Goal: Transaction & Acquisition: Purchase product/service

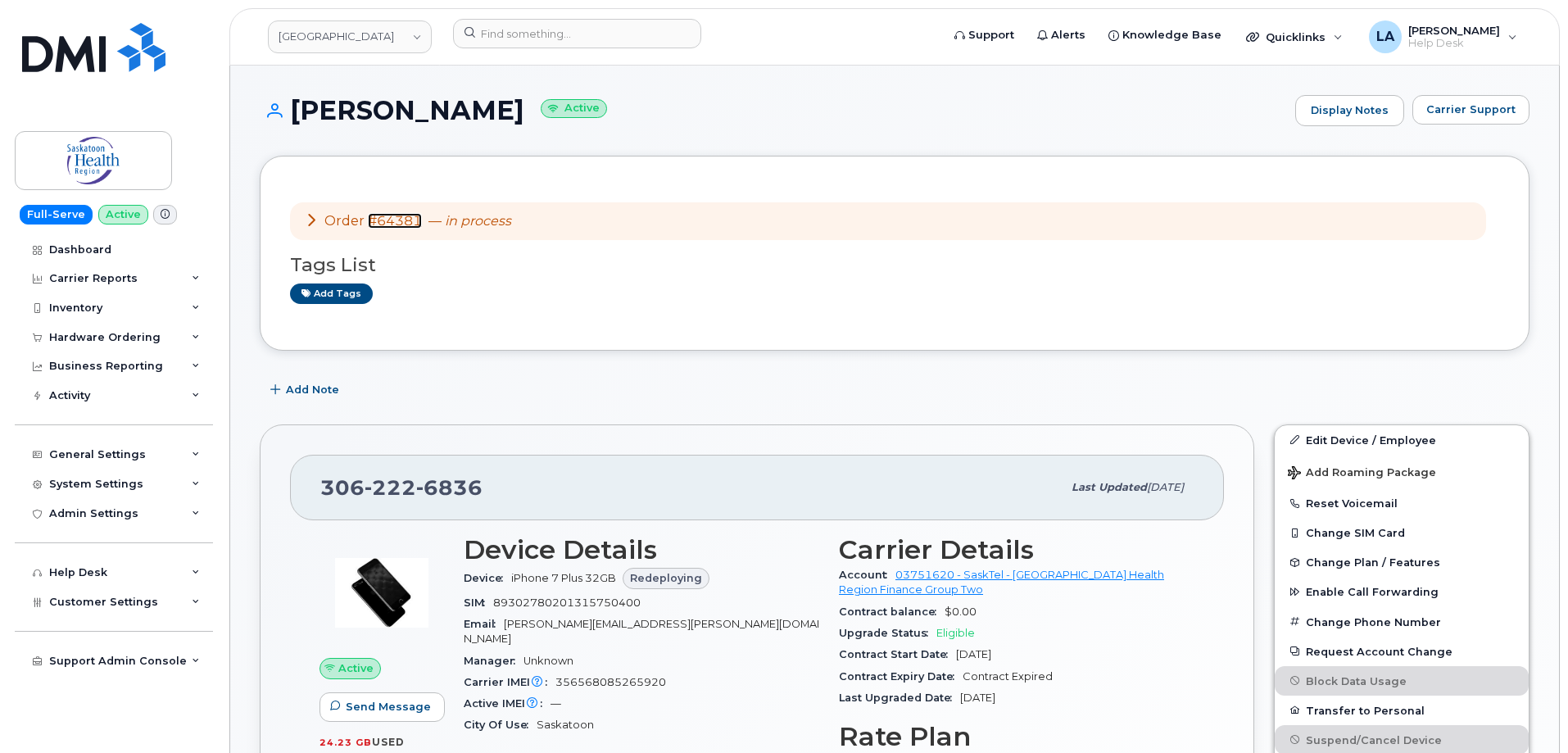
click at [398, 220] on link "#64381" at bounding box center [394, 221] width 54 height 15
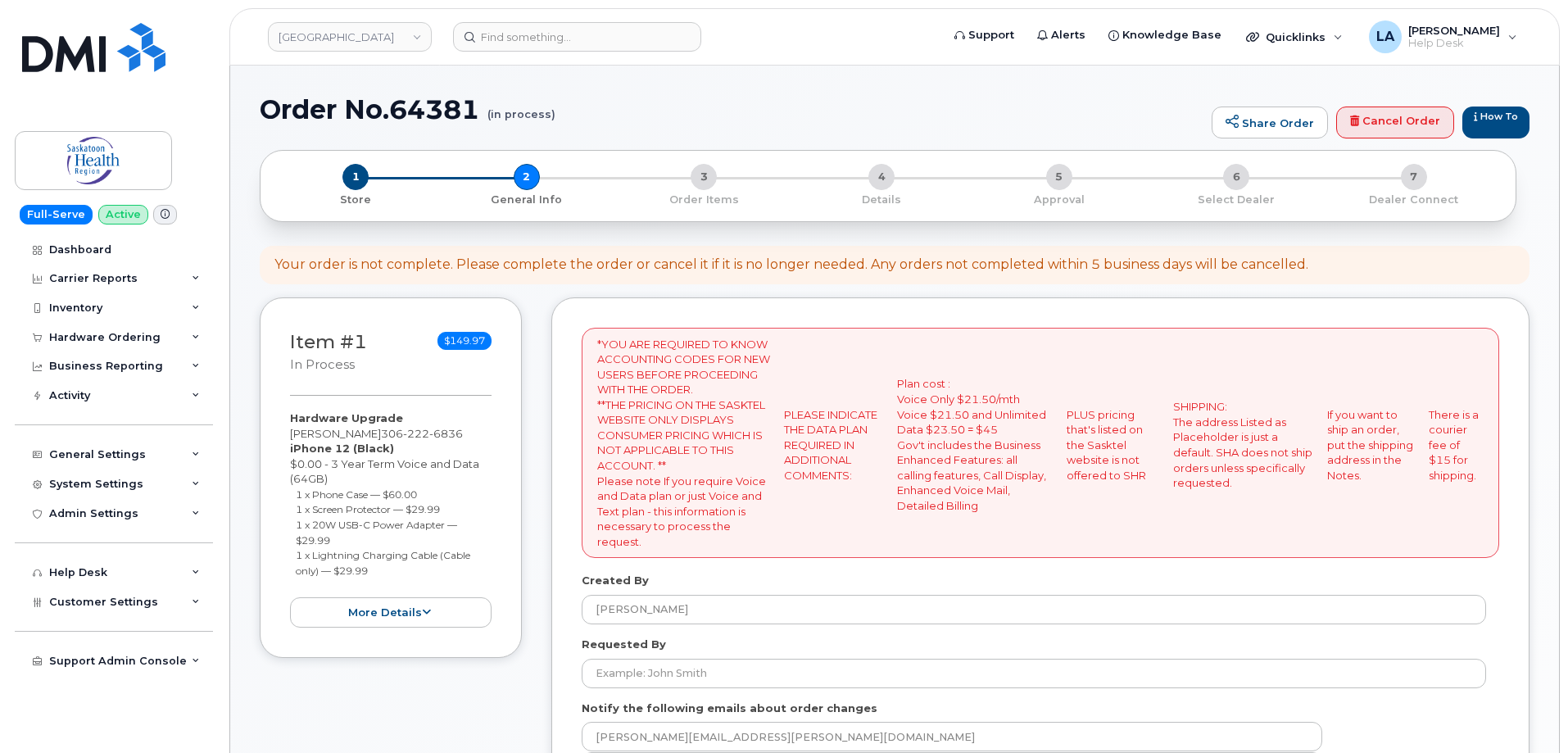
select select
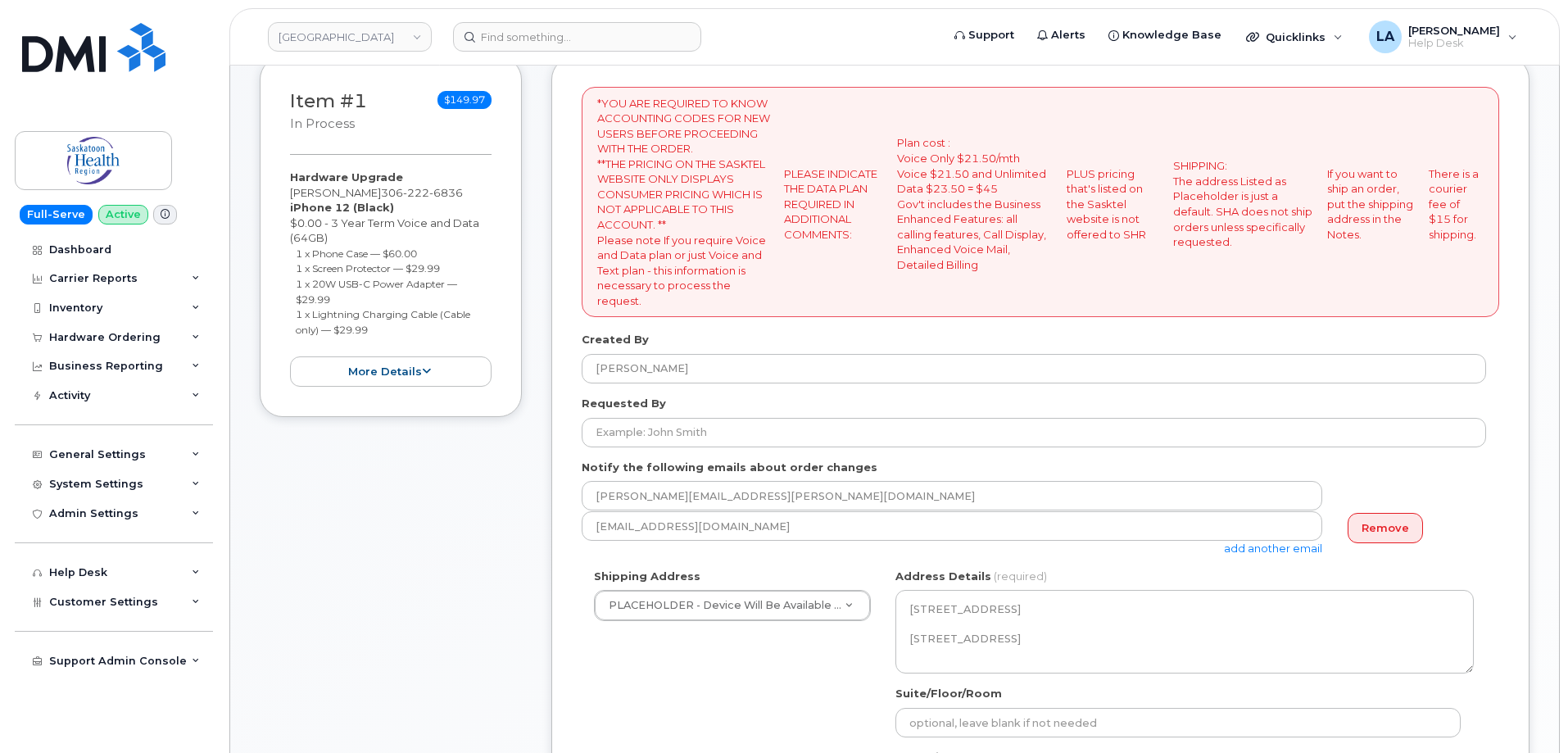
scroll to position [265, 0]
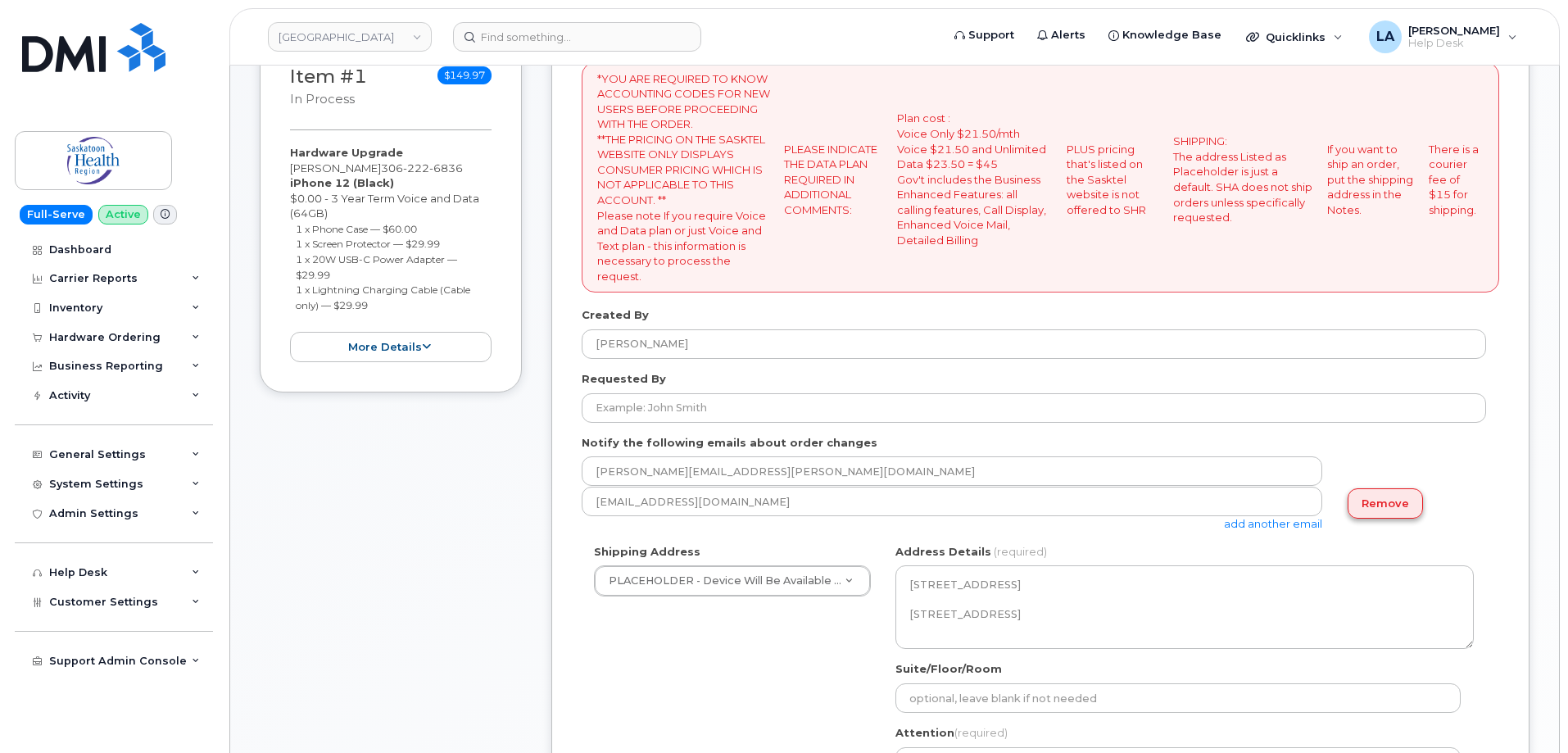
click at [1394, 505] on link "Remove" at bounding box center [1385, 503] width 75 height 30
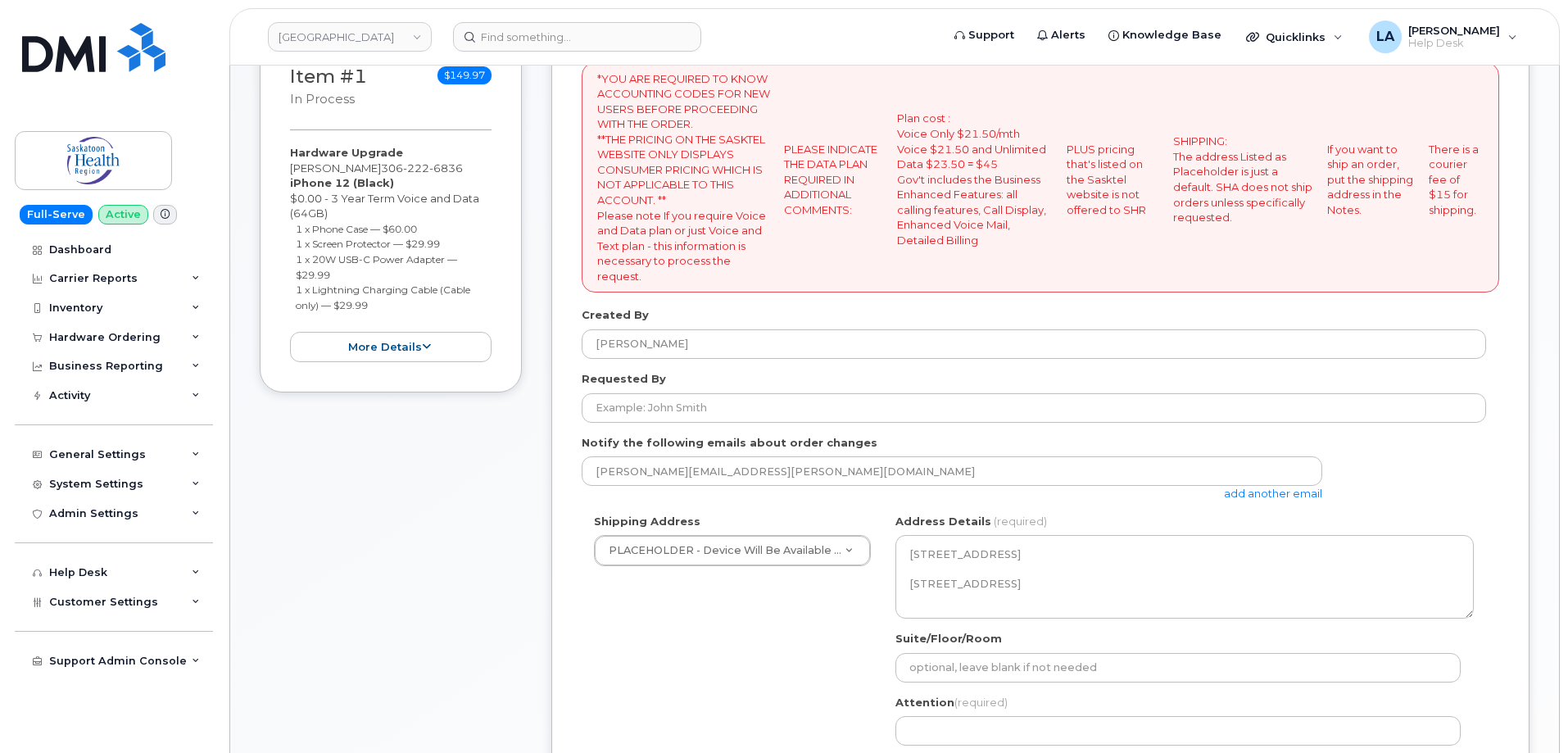
click at [1276, 496] on link "add another email" at bounding box center [1273, 494] width 98 height 13
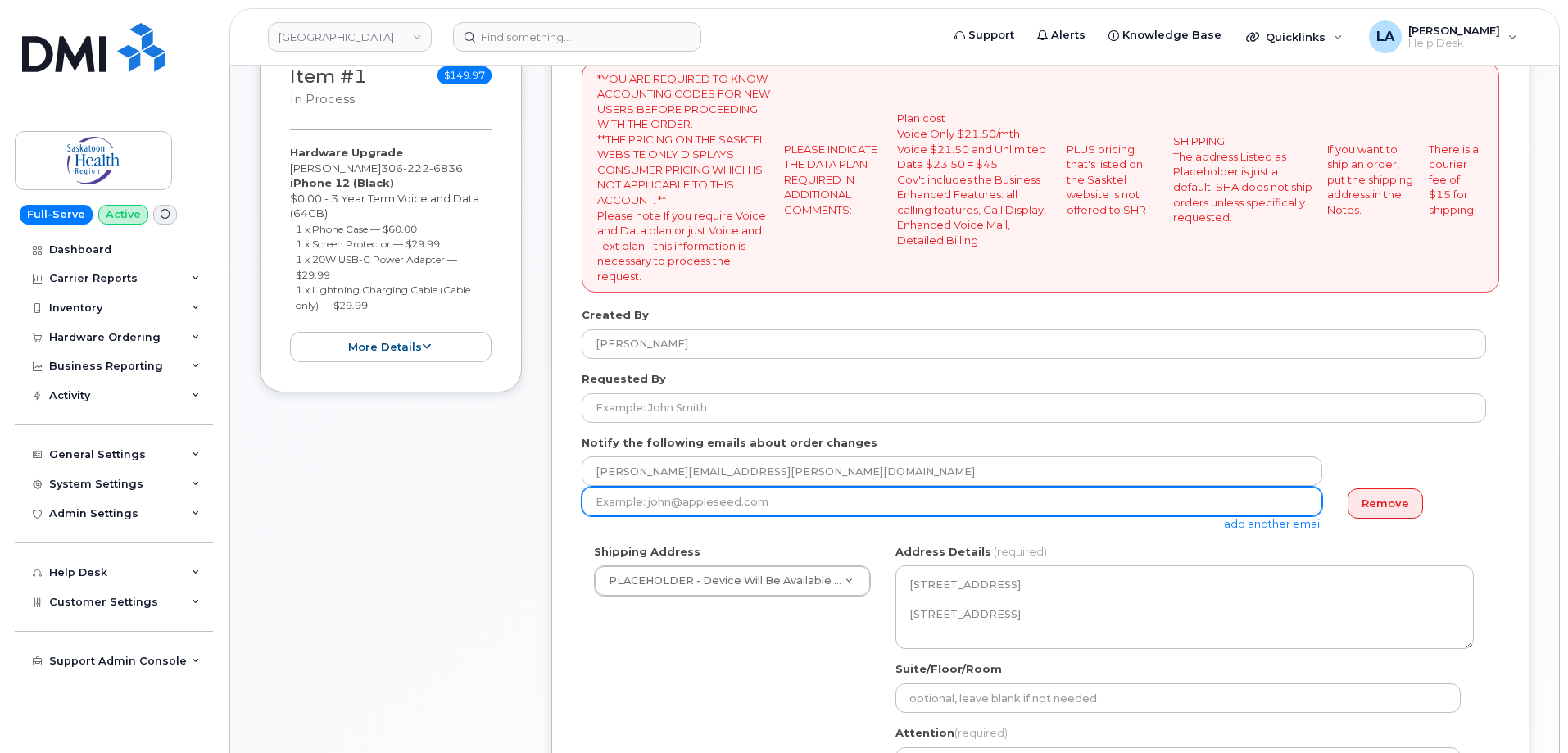
click at [803, 503] on input "email" at bounding box center [951, 501] width 741 height 29
paste input "Kim.Gaucher@saskhealthauthority.ca"
type input "Kim.Gaucher@saskhealthauthority.ca"
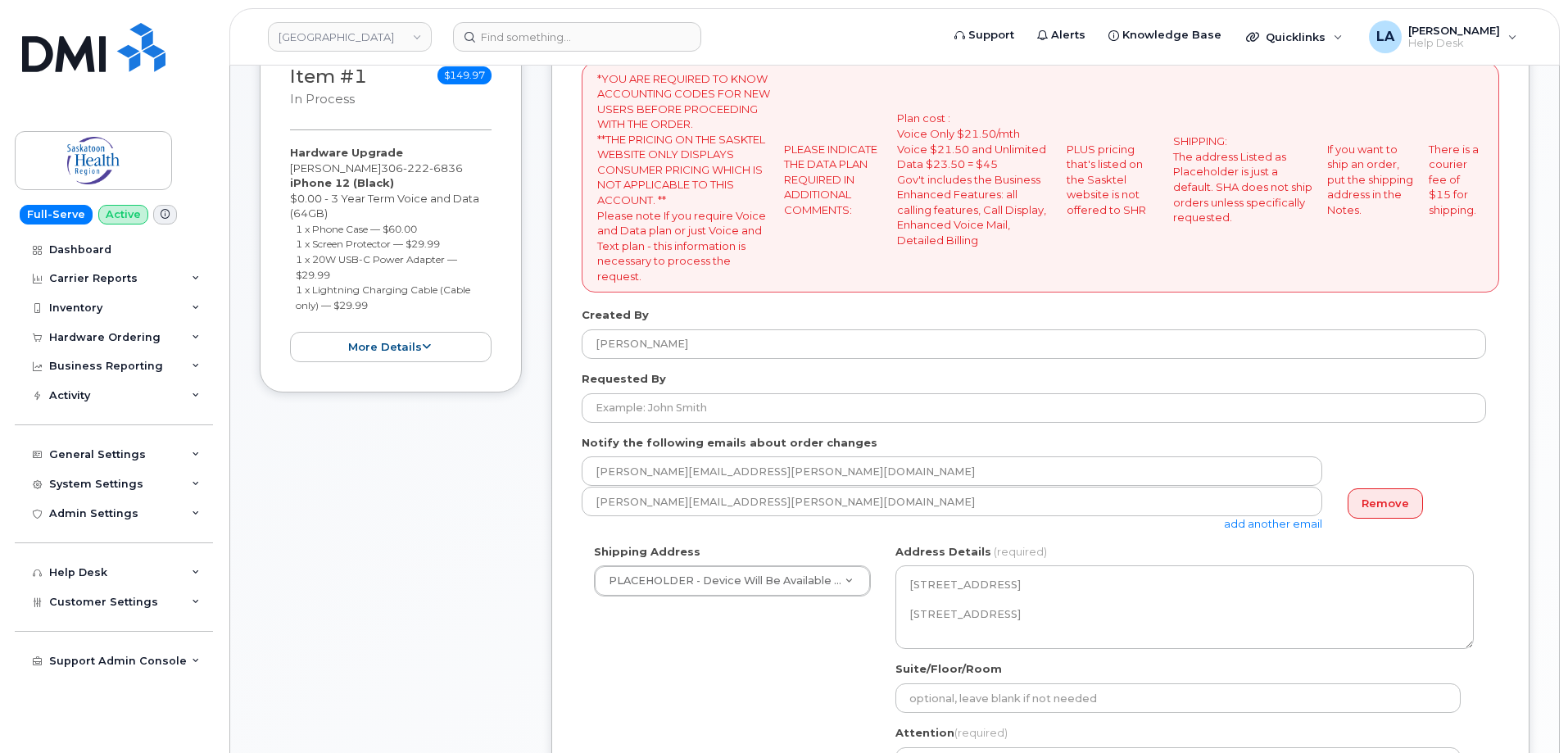
click at [437, 539] on div "Item #1 in process $149.97 Hardware Upgrade Craig Ayers 306 222 6836 iPhone 12 …" at bounding box center [391, 578] width 262 height 1094
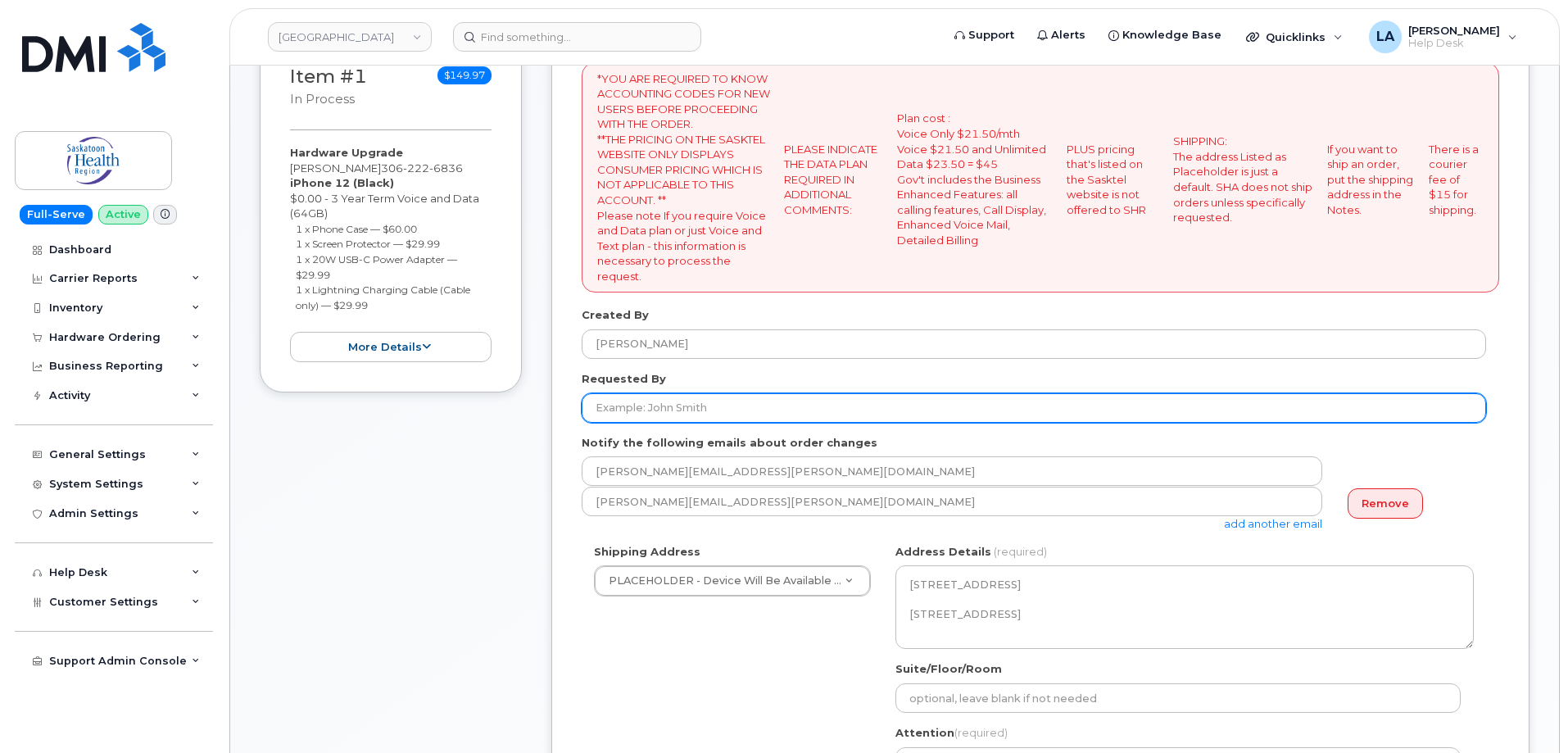
drag, startPoint x: 736, startPoint y: 410, endPoint x: 752, endPoint y: 398, distance: 20.0
click at [736, 410] on input "Requested By" at bounding box center [1033, 408] width 904 height 29
type input "[PERSON_NAME]"
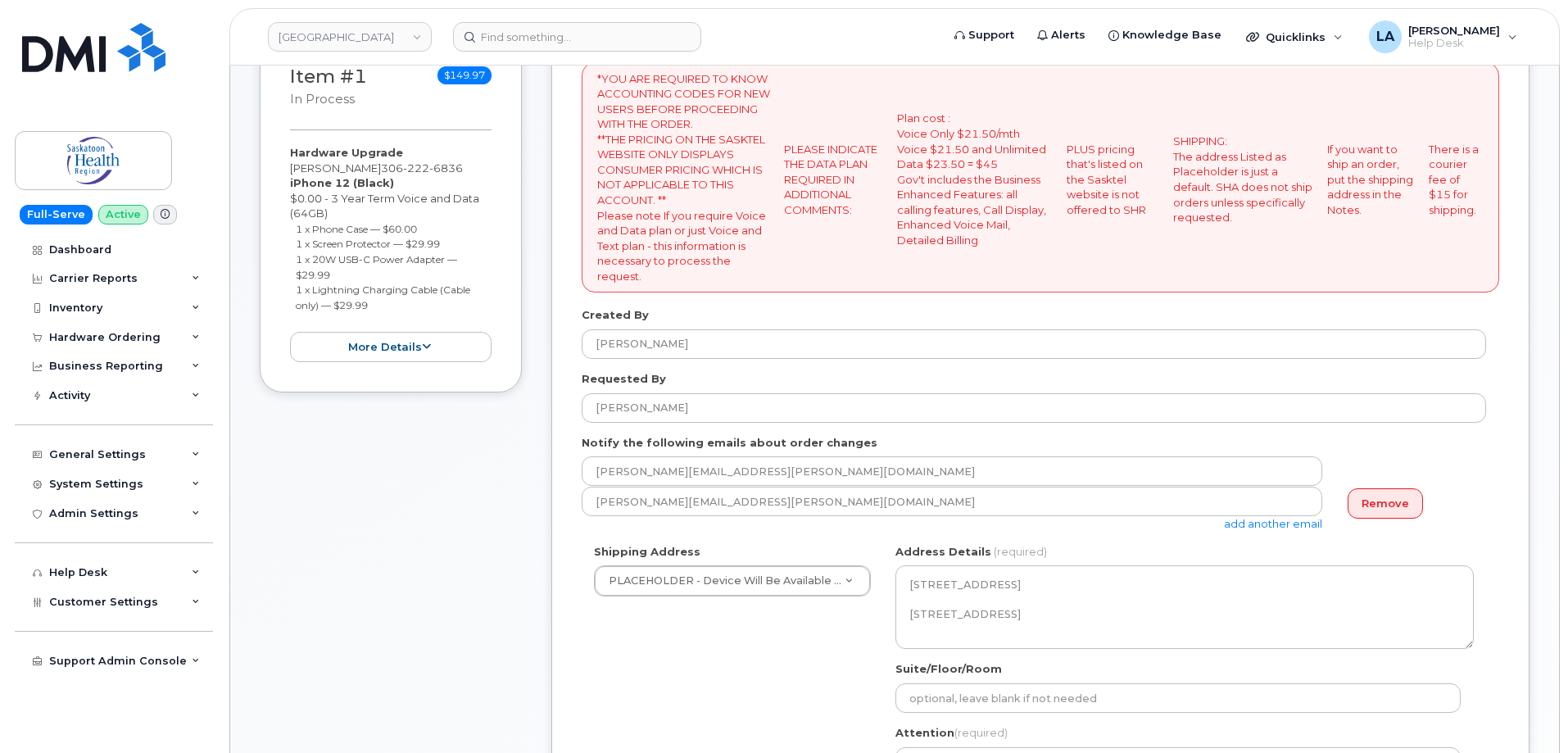
click at [465, 531] on div "Item #1 in process $149.97 Hardware Upgrade Craig Ayers 306 222 6836 iPhone 12 …" at bounding box center [391, 578] width 262 height 1094
drag, startPoint x: 1565, startPoint y: 245, endPoint x: 1575, endPoint y: 376, distance: 131.4
click at [1567, 376] on html "Saskatoon Health Region Support Alerts Knowledge Base Quicklinks Suspend / Canc…" at bounding box center [784, 659] width 1568 height 1849
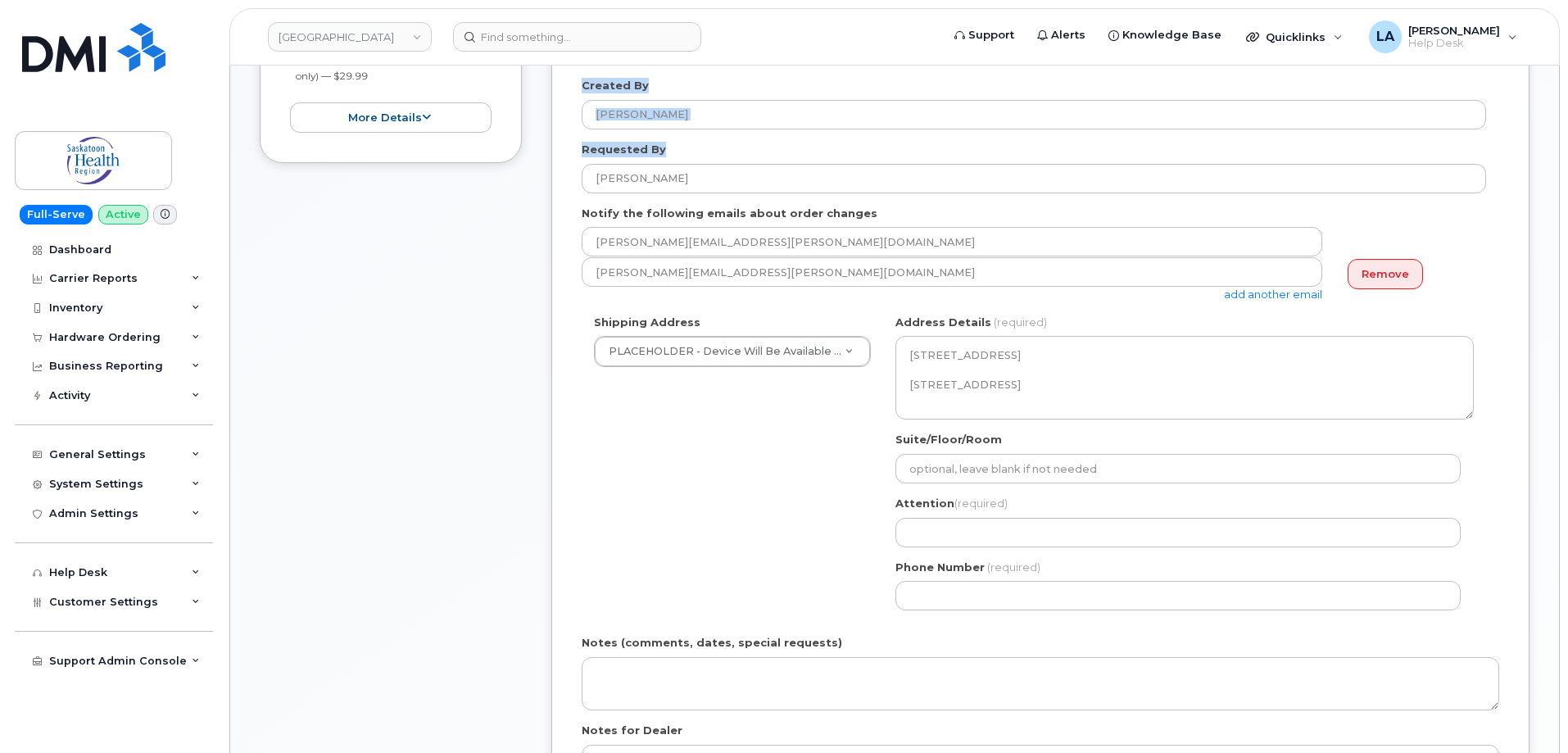
scroll to position [544, 0]
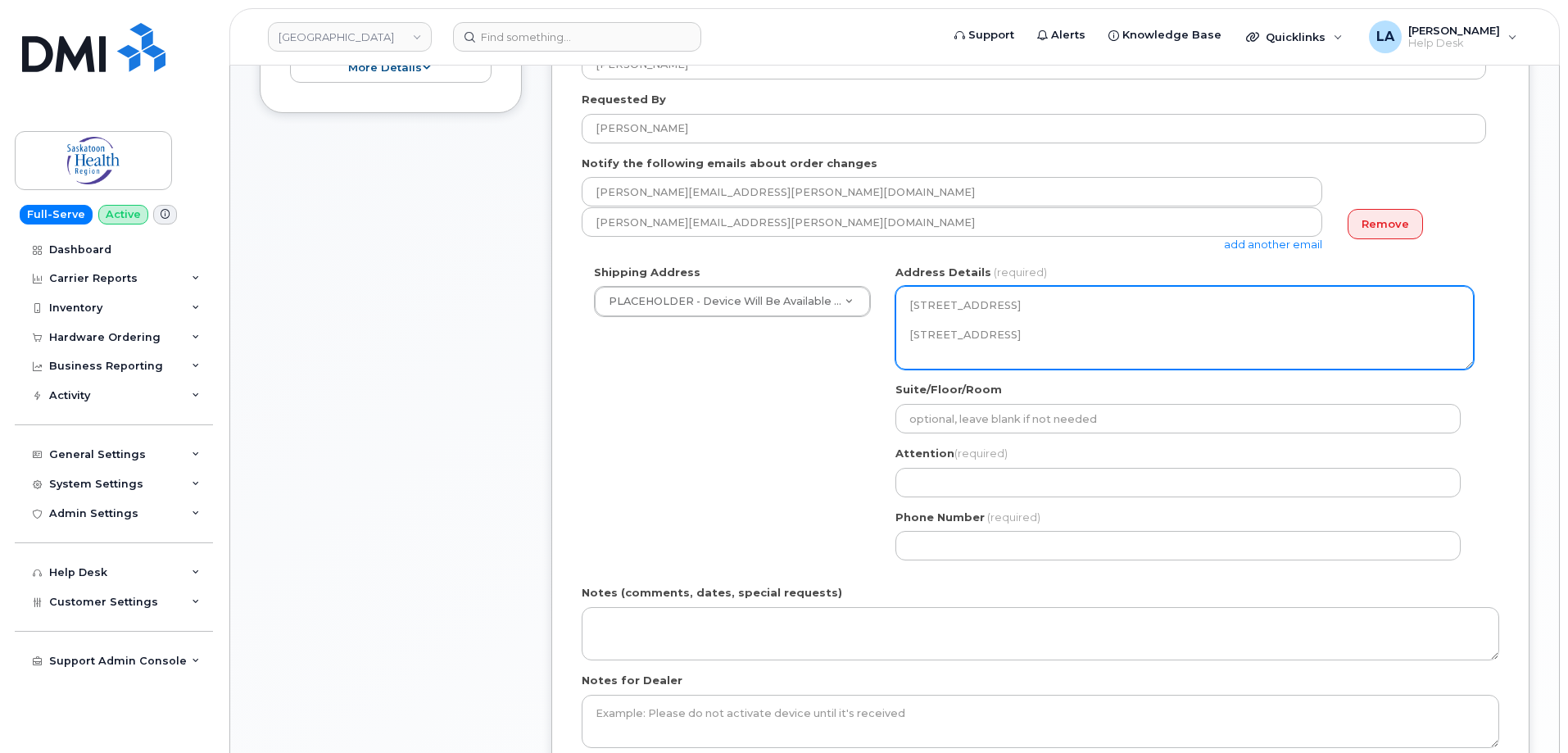
drag, startPoint x: 982, startPoint y: 328, endPoint x: 889, endPoint y: 304, distance: 96.0
click at [889, 304] on div "SK Saskatoon Search your address... Manually edit your address Click to search …" at bounding box center [1184, 418] width 603 height 308
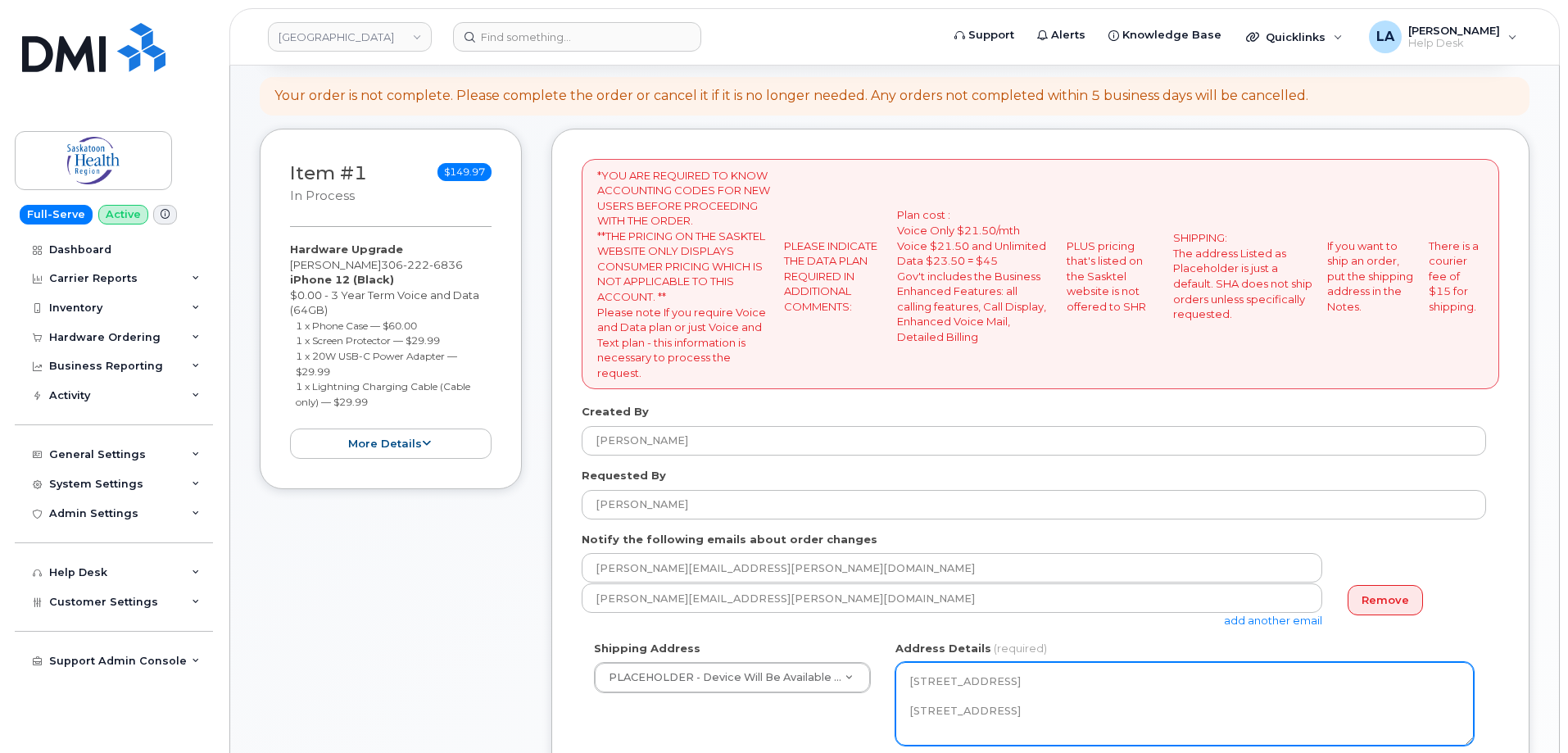
scroll to position [157, 0]
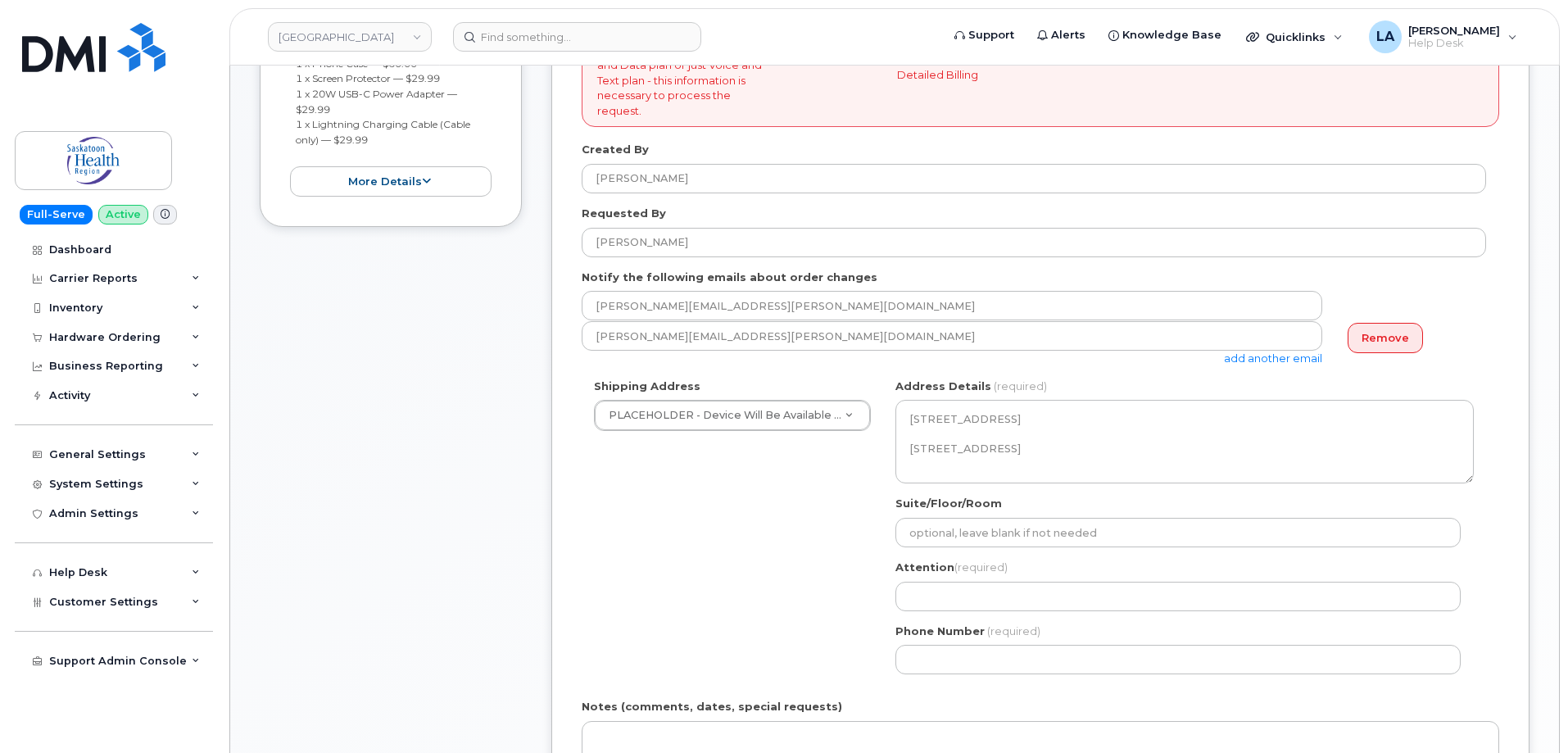
scroll to position [470, 0]
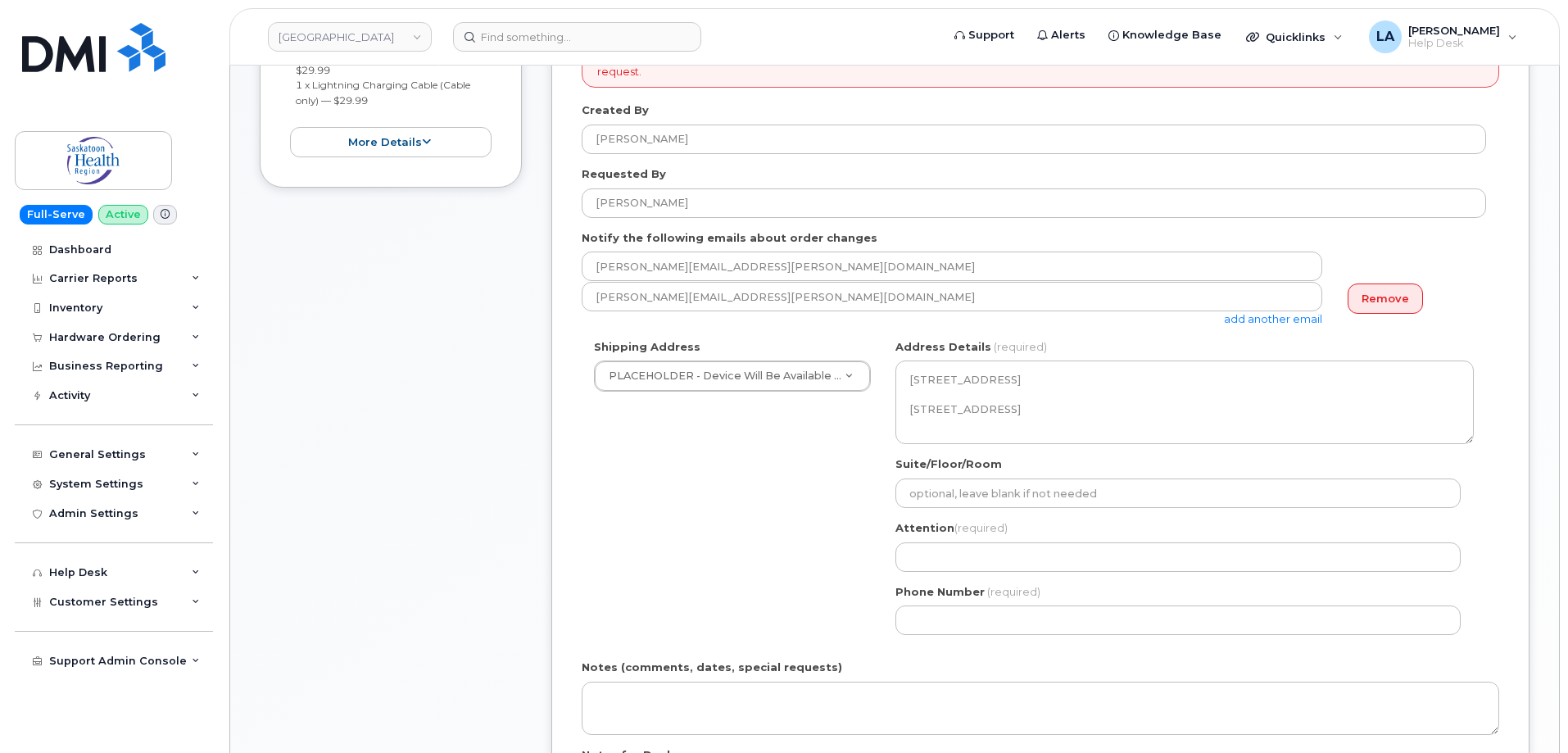
click at [697, 510] on div "Shipping Address PLACEHOLDER - Device Will Be Available for Pickup at Dealer PL…" at bounding box center [1033, 493] width 904 height 308
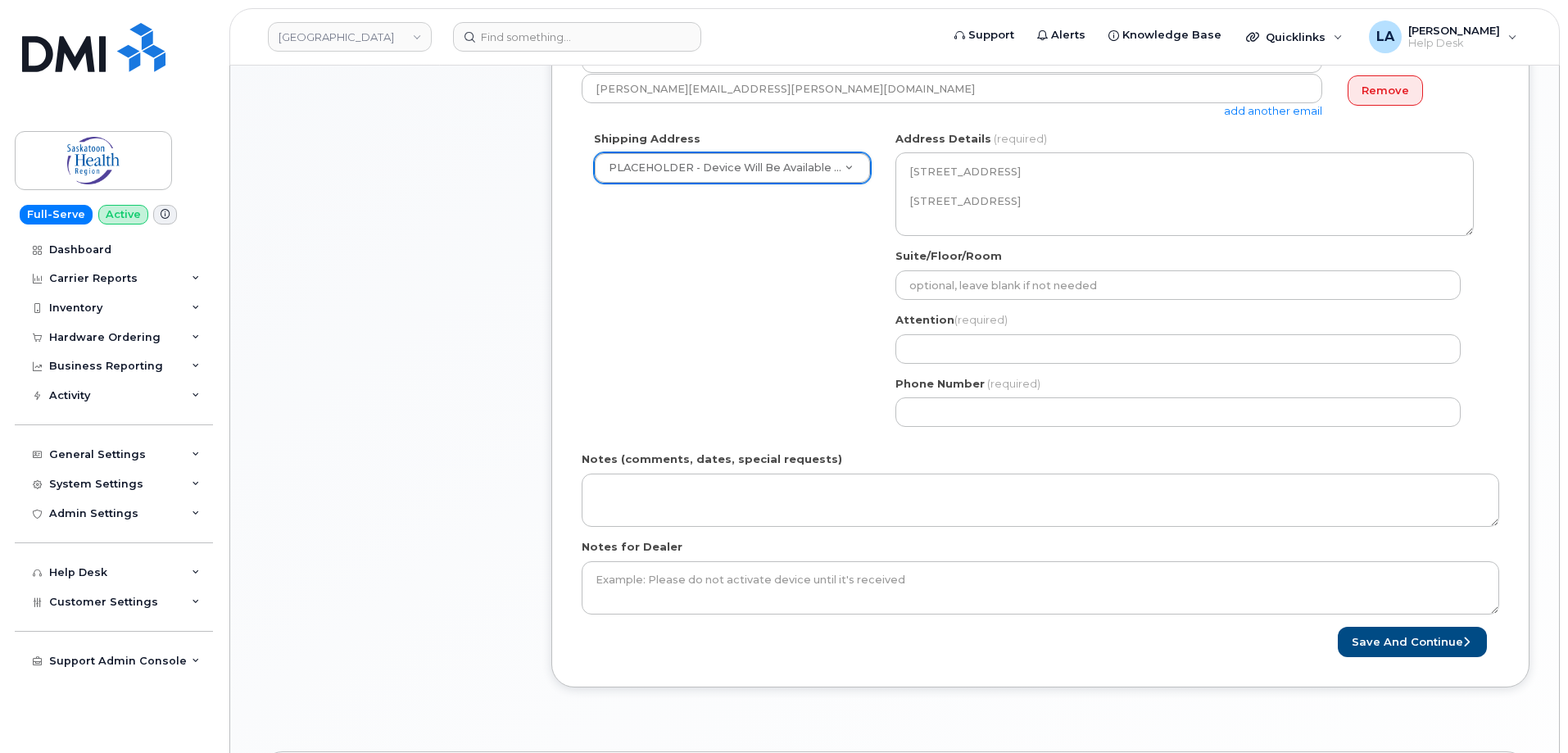
scroll to position [562, 0]
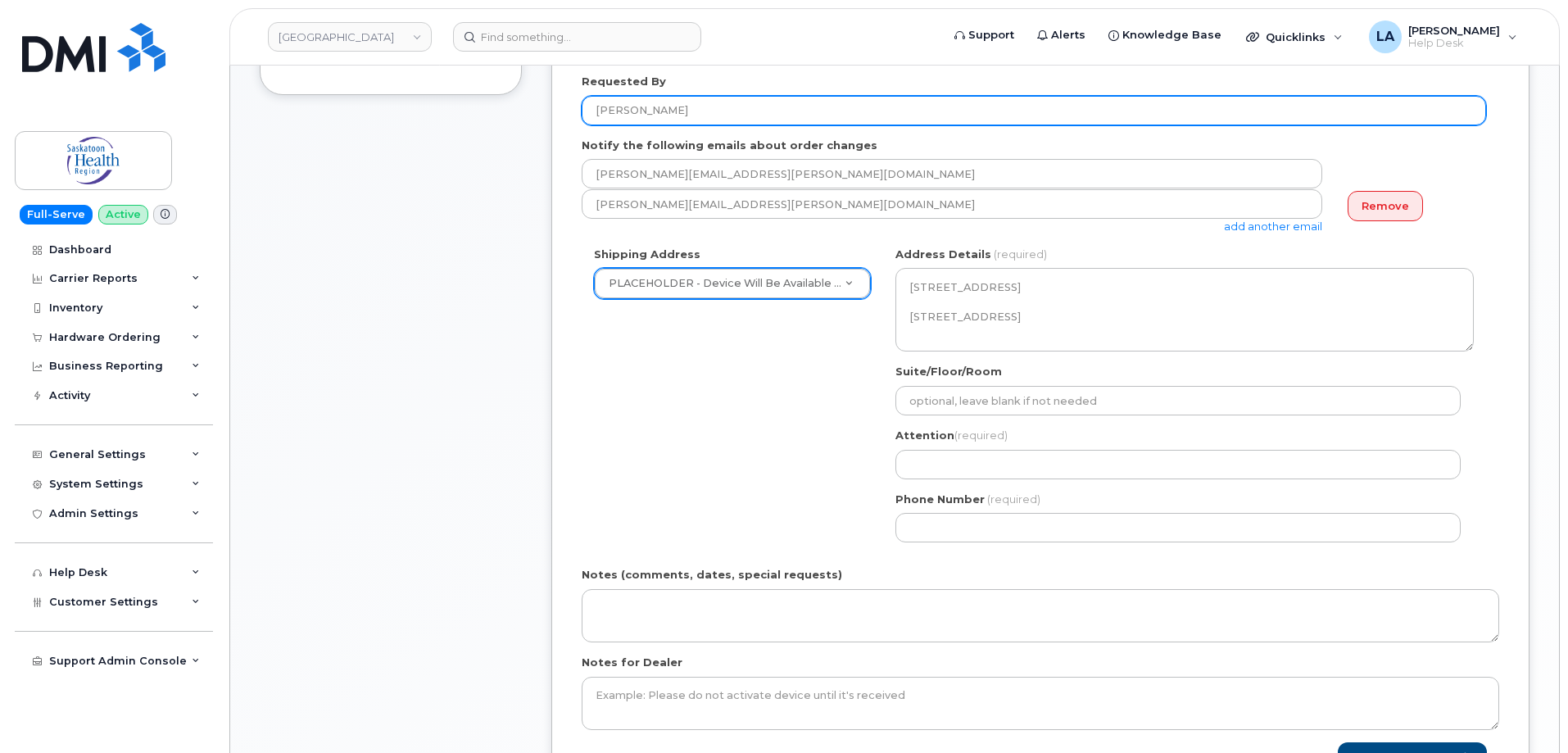
drag, startPoint x: 708, startPoint y: 115, endPoint x: 525, endPoint y: 120, distance: 183.1
click at [518, 118] on div "Item #1 in process $149.97 Hardware Upgrade Craig Ayers 306 222 6836 iPhone 12 …" at bounding box center [894, 281] width 1270 height 1094
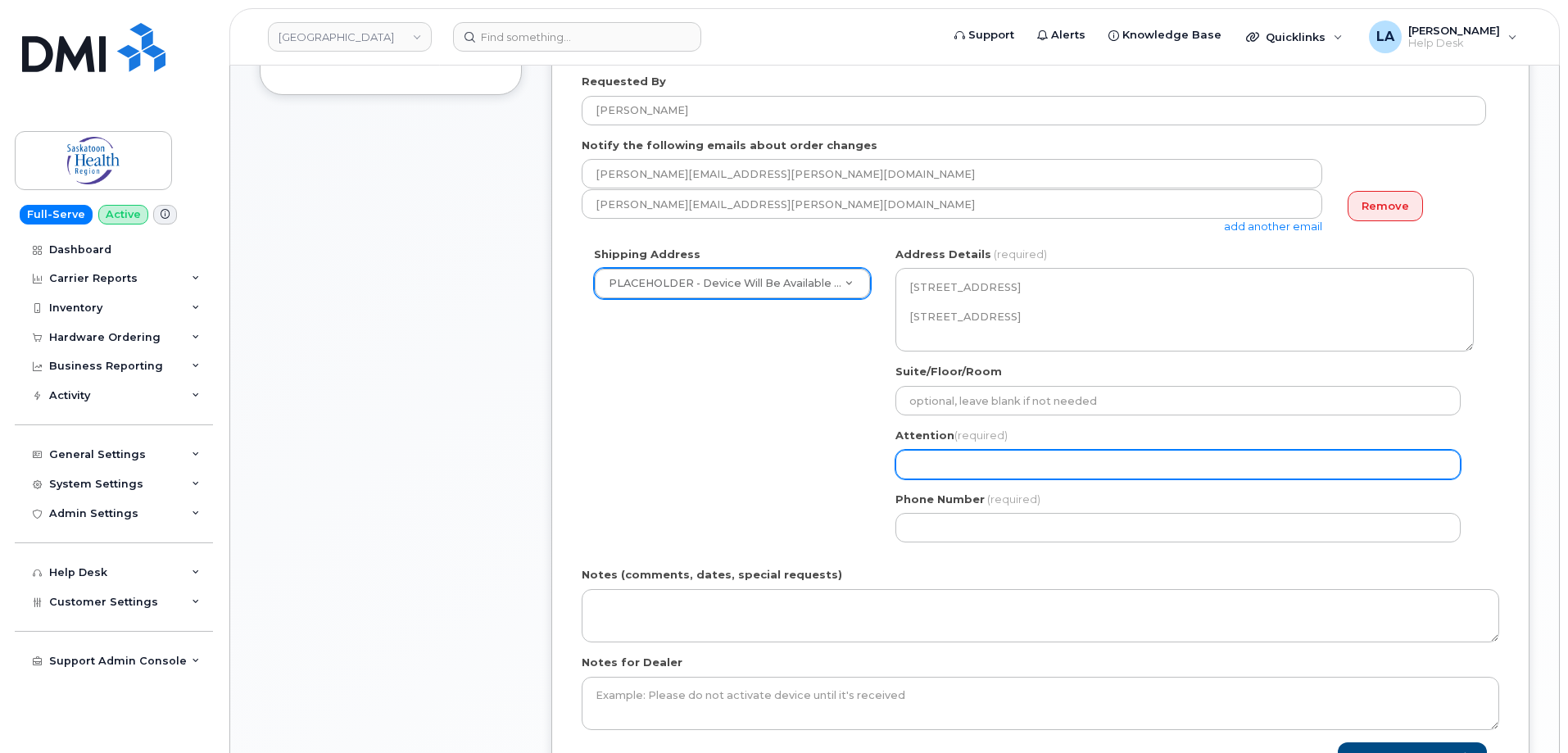
click at [950, 468] on input "Attention (required)" at bounding box center [1177, 464] width 565 height 29
paste input "[PERSON_NAME]"
select select
type input "[PERSON_NAME]"
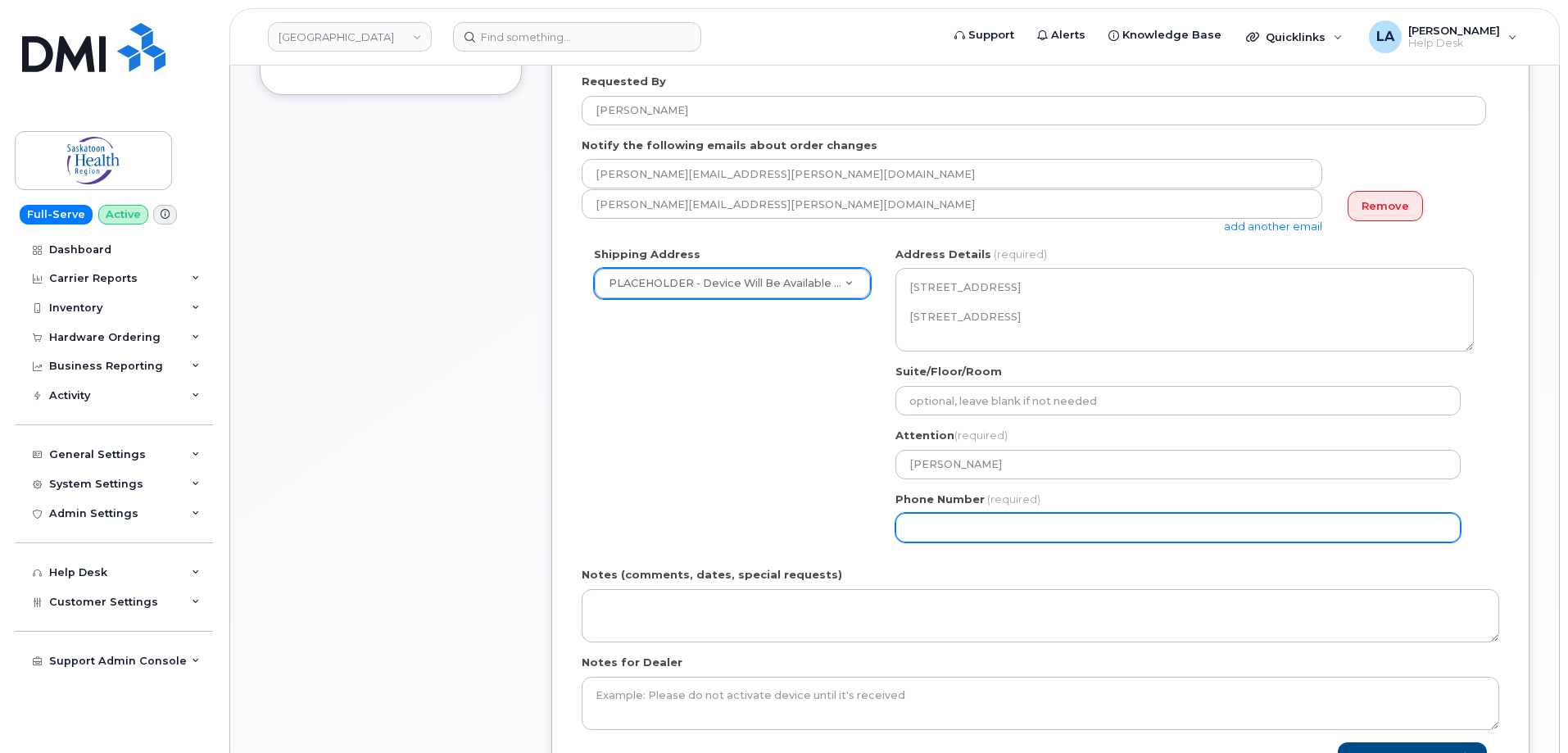
click at [982, 523] on input "Phone Number" at bounding box center [1177, 527] width 565 height 29
paste input "3064937703"
select select
type input "3064937703"
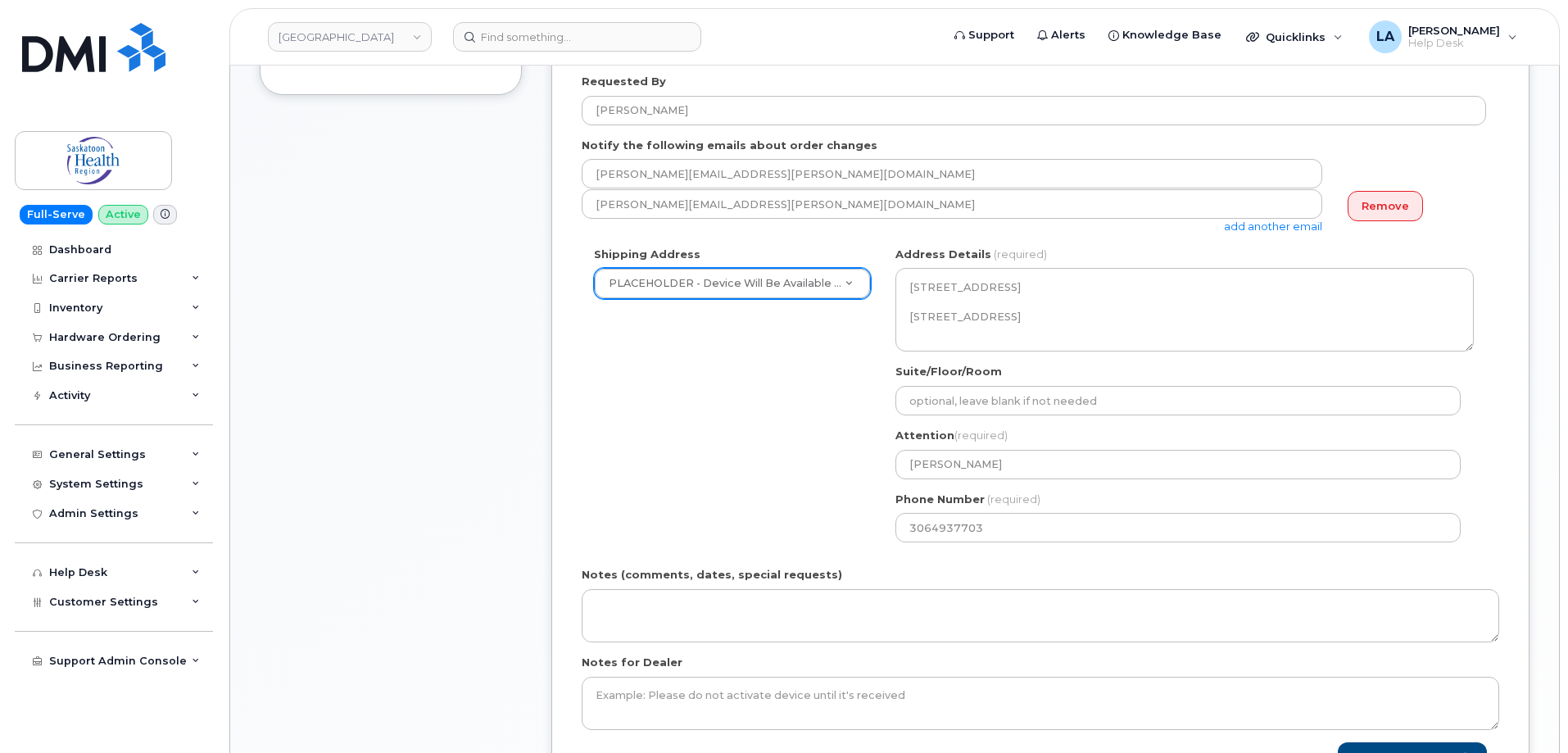
click at [768, 506] on div "Shipping Address PLACEHOLDER - Device Will Be Available for Pickup at Dealer PL…" at bounding box center [1033, 400] width 904 height 308
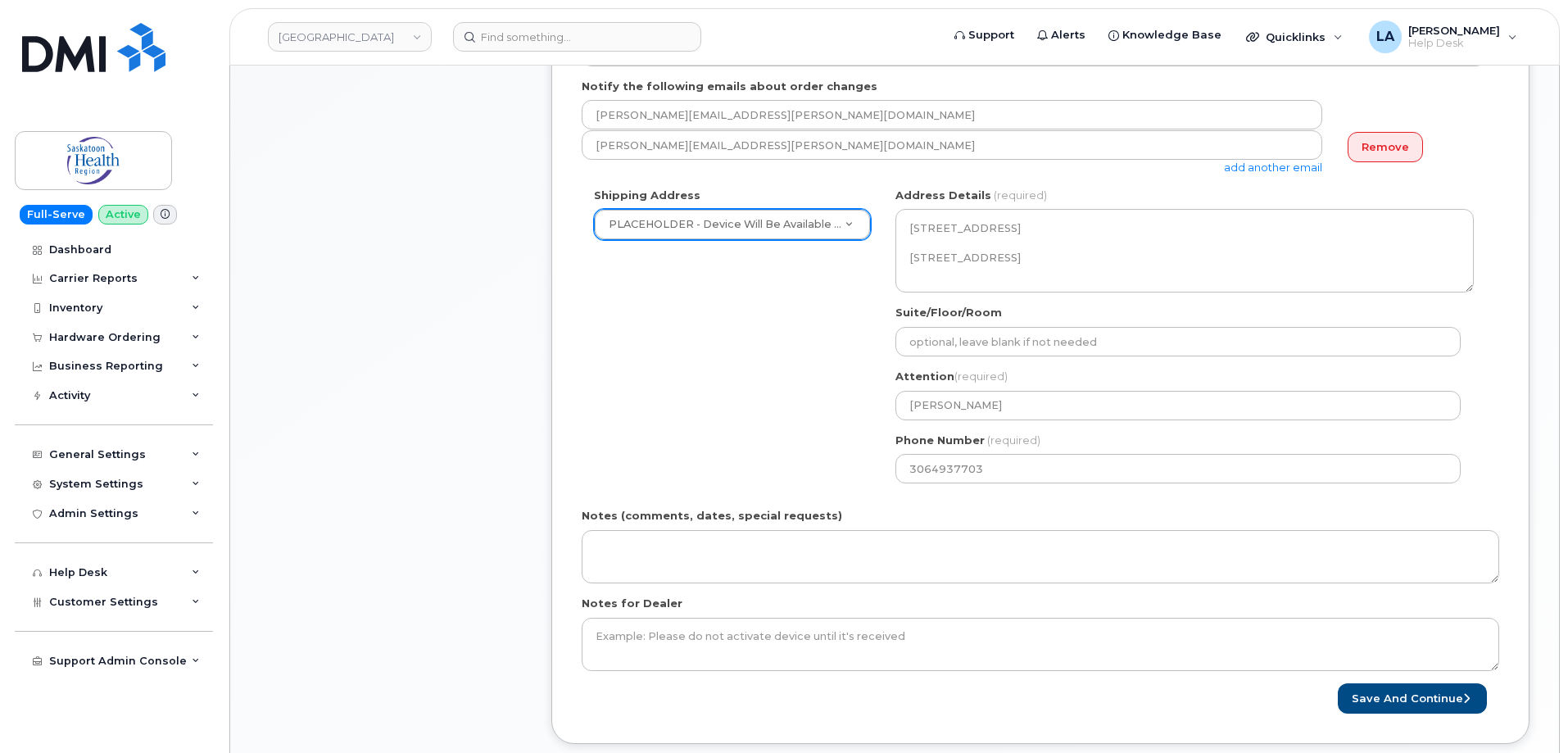
scroll to position [629, 0]
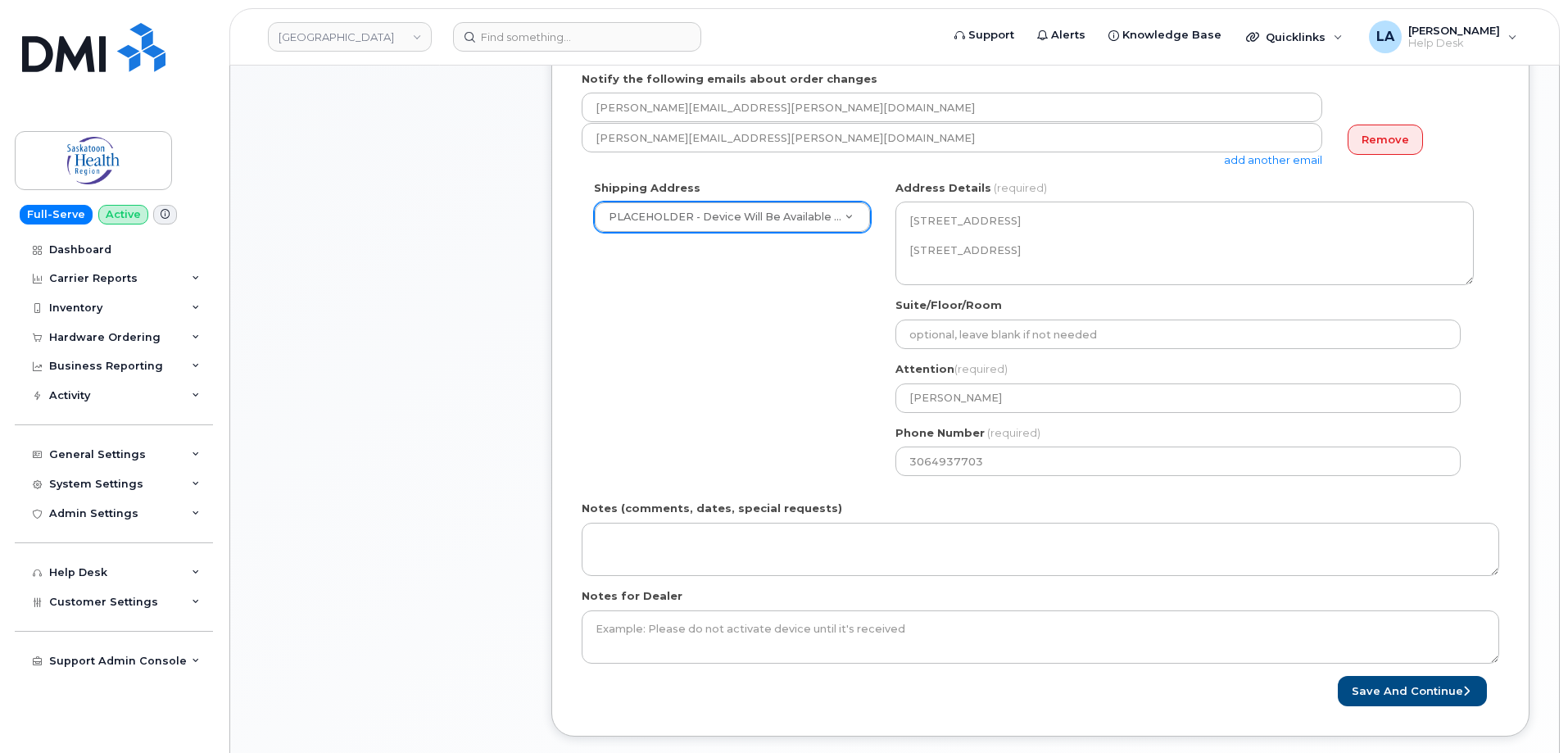
click at [642, 334] on div "Shipping Address PLACEHOLDER - Device Will Be Available for Pickup at Dealer PL…" at bounding box center [1033, 334] width 904 height 308
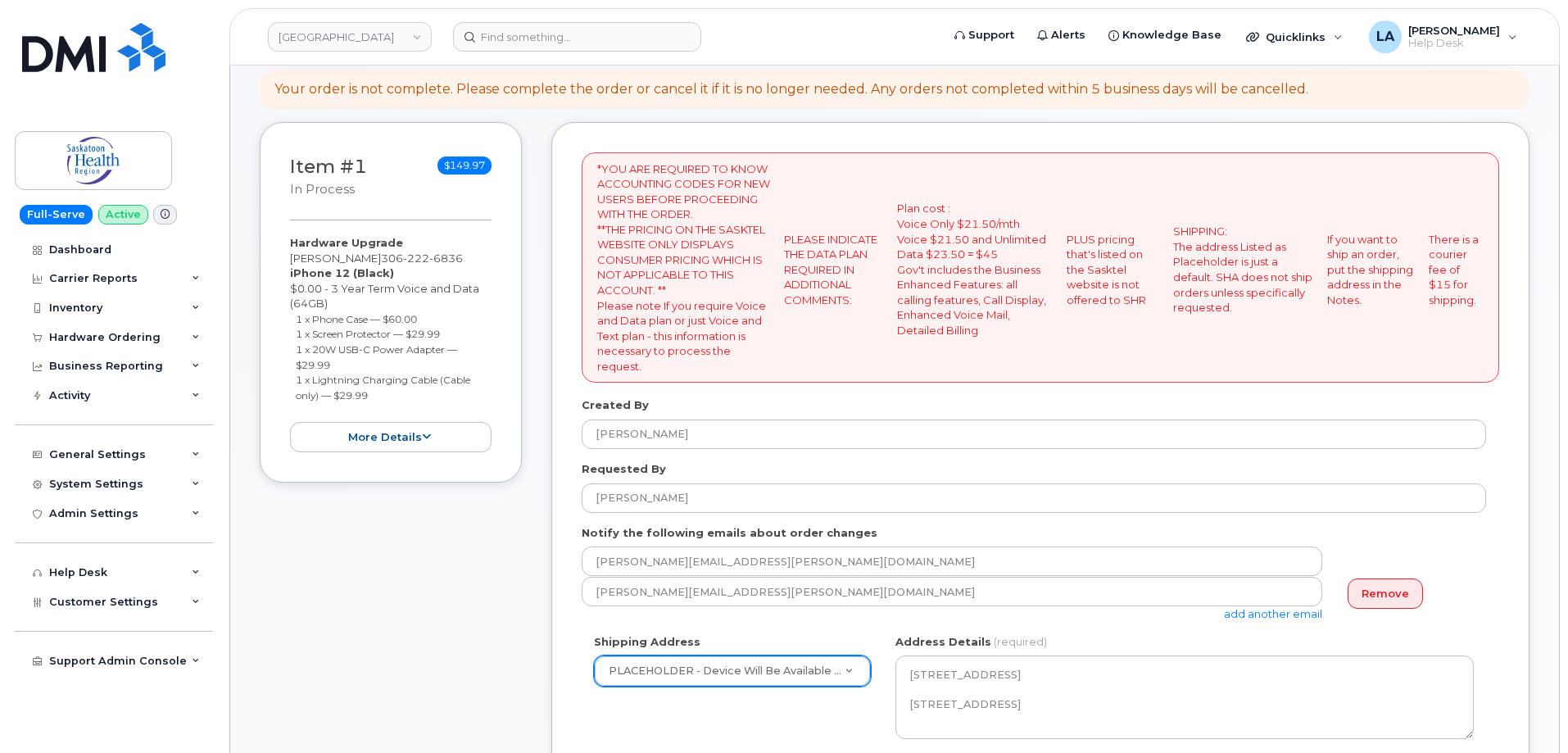
scroll to position [133, 0]
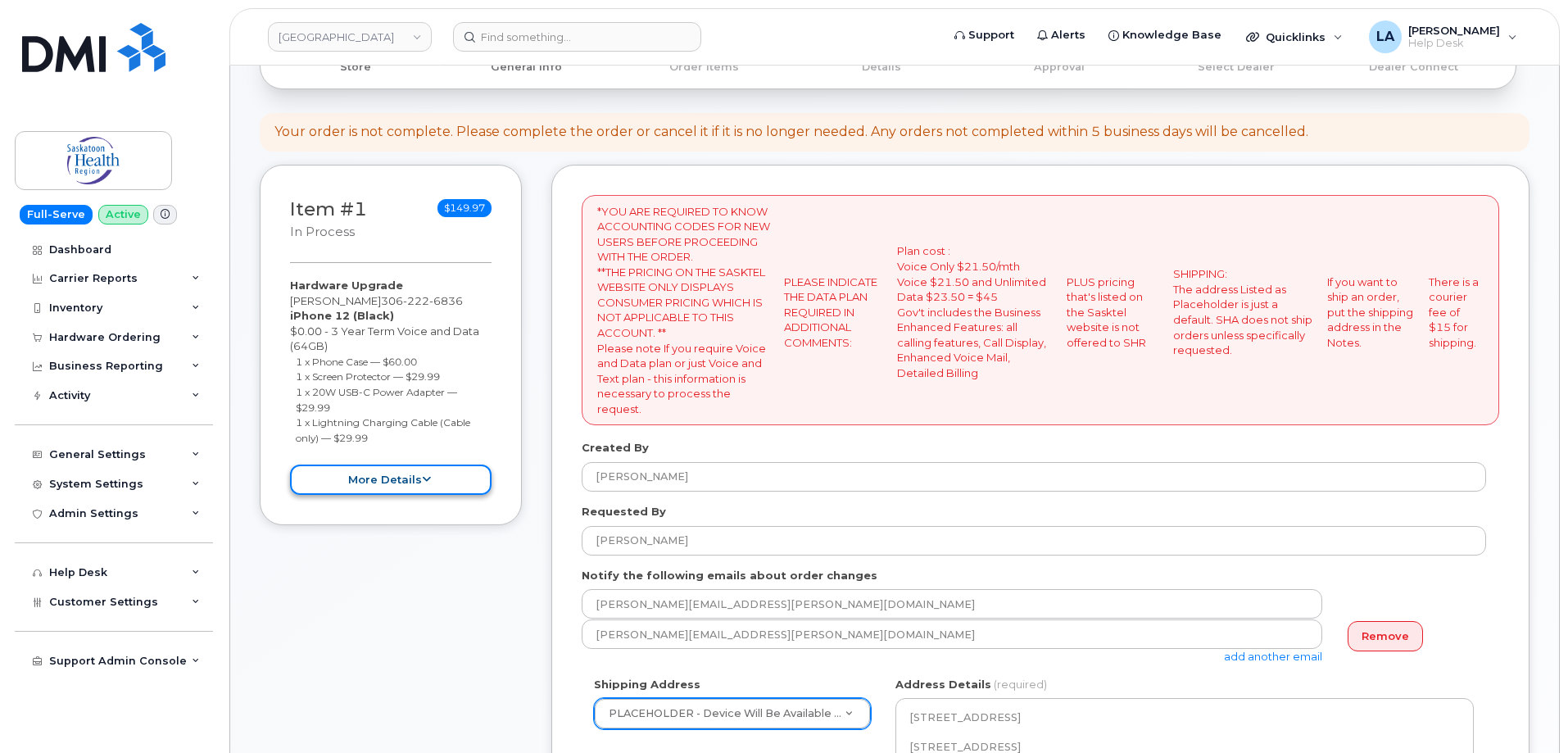
click at [344, 482] on button "more details" at bounding box center [391, 479] width 202 height 30
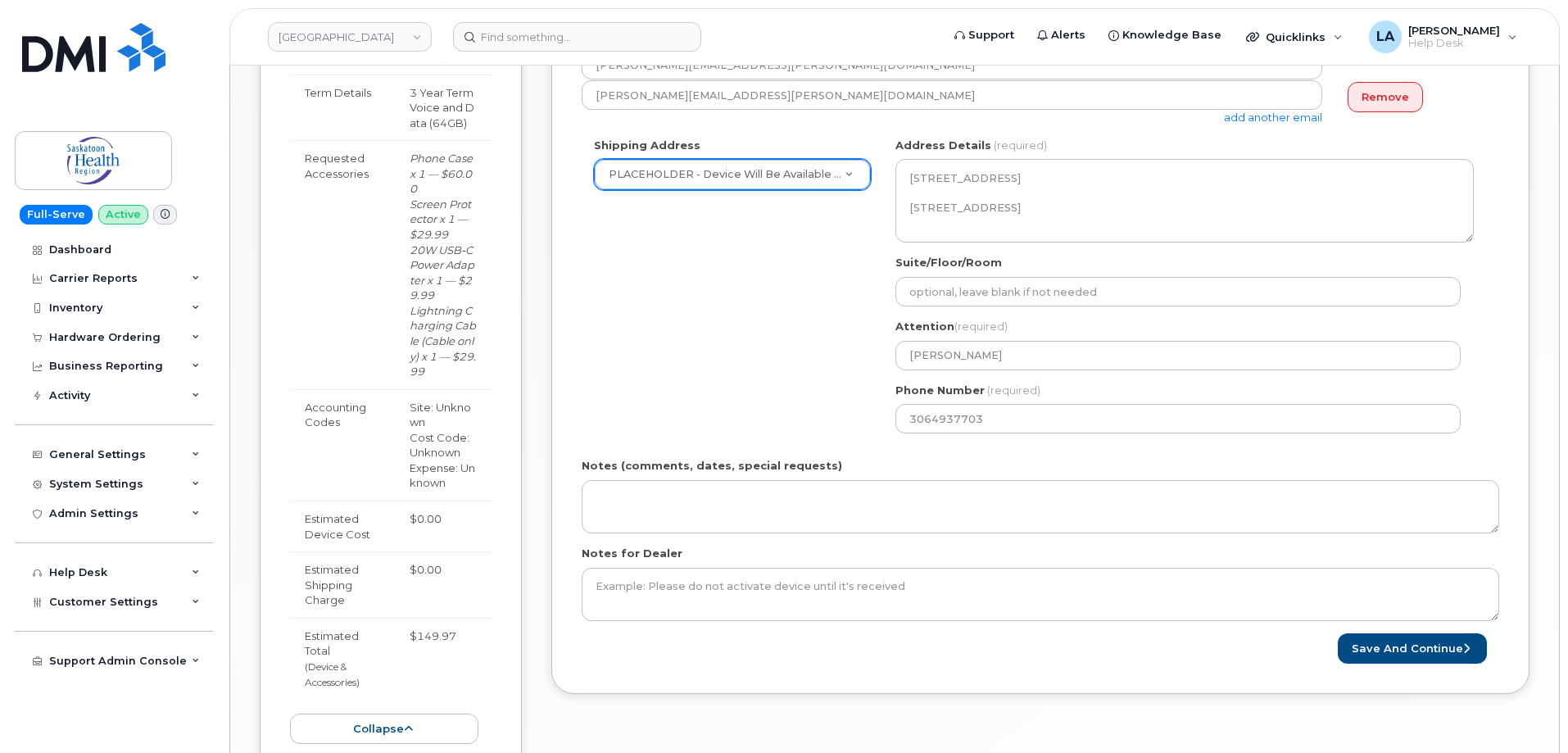
scroll to position [664, 0]
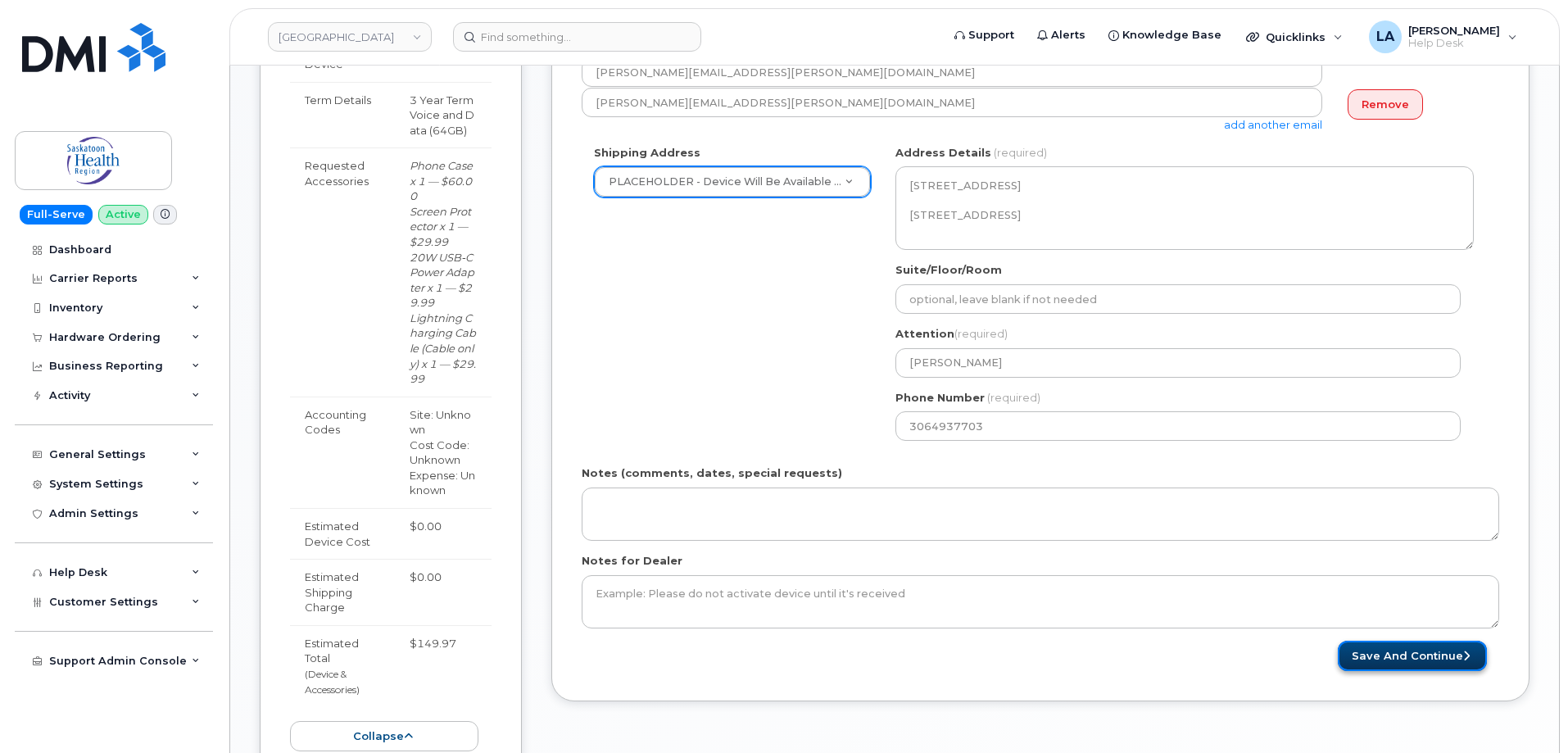
click at [1411, 659] on button "Save and Continue" at bounding box center [1412, 656] width 149 height 30
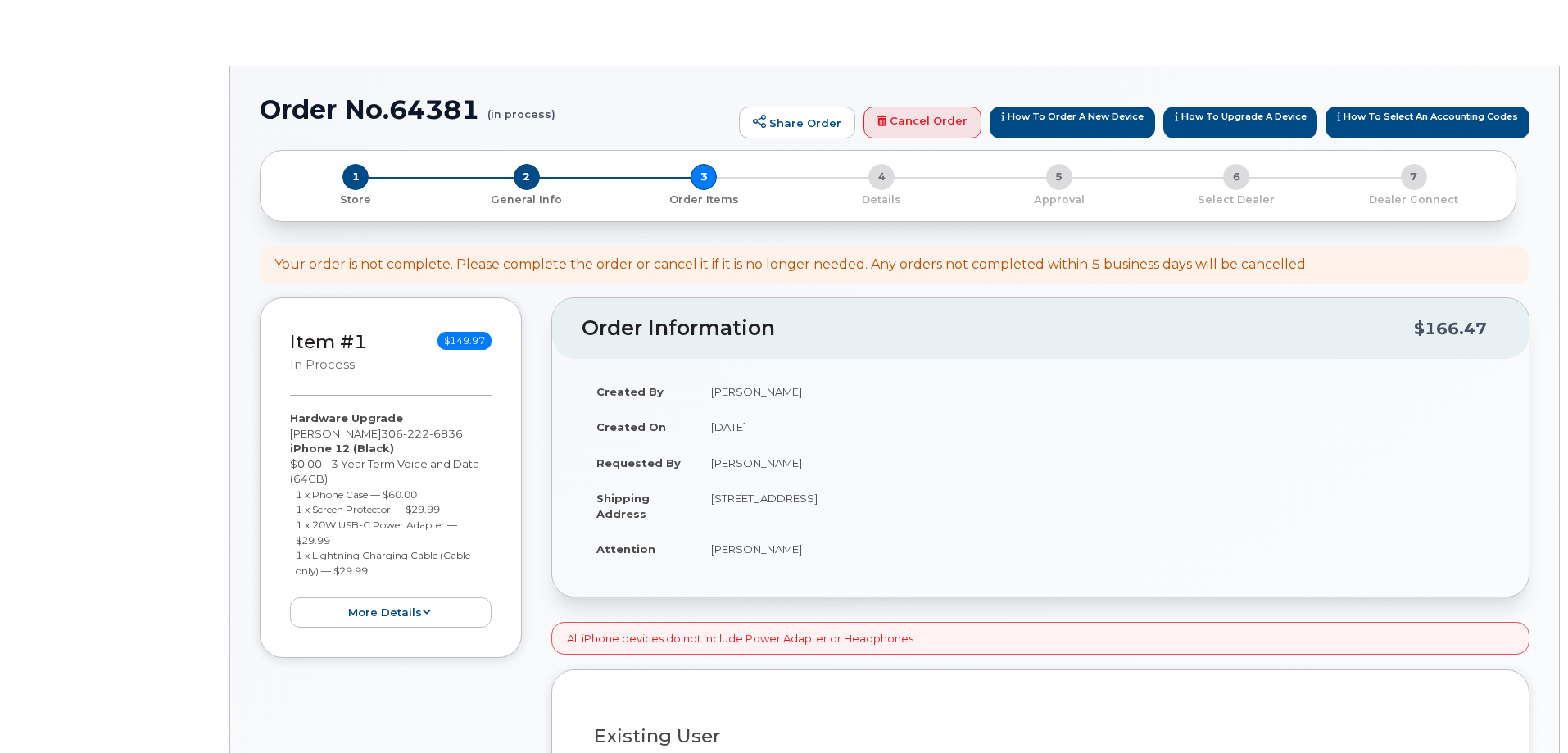
select select
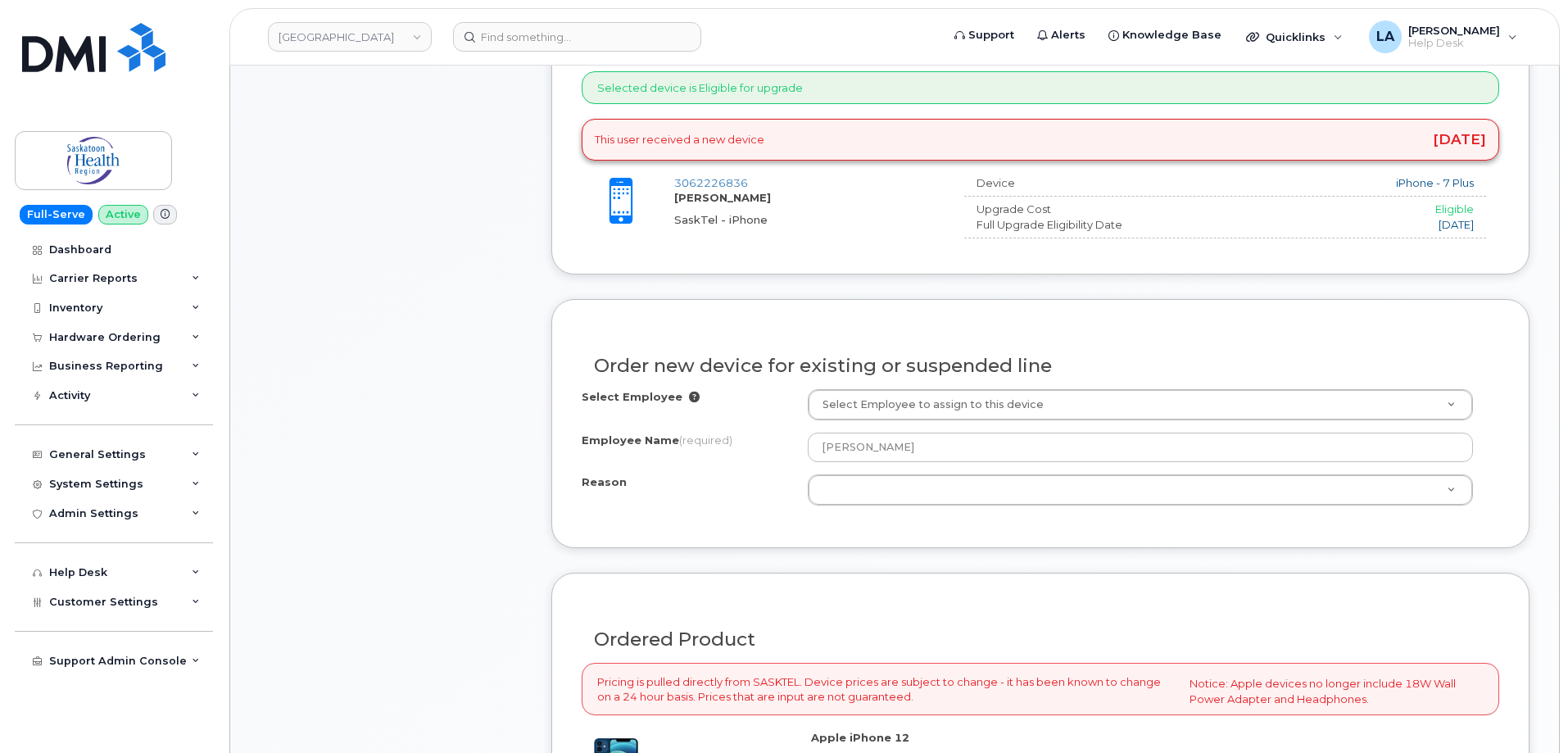
scroll to position [670, 0]
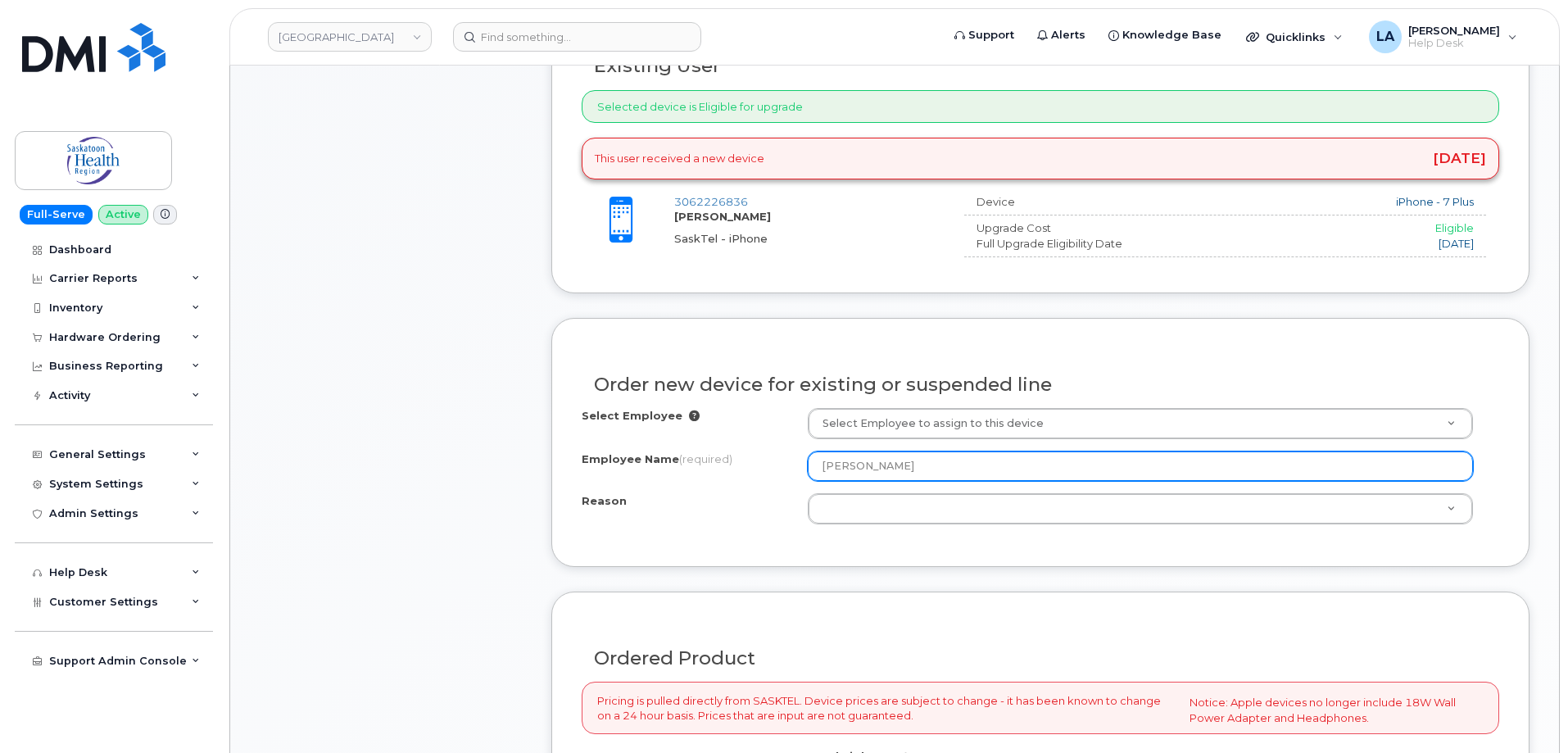
click at [742, 464] on div "Employee Name (required) Craig Ayers" at bounding box center [1040, 465] width 917 height 29
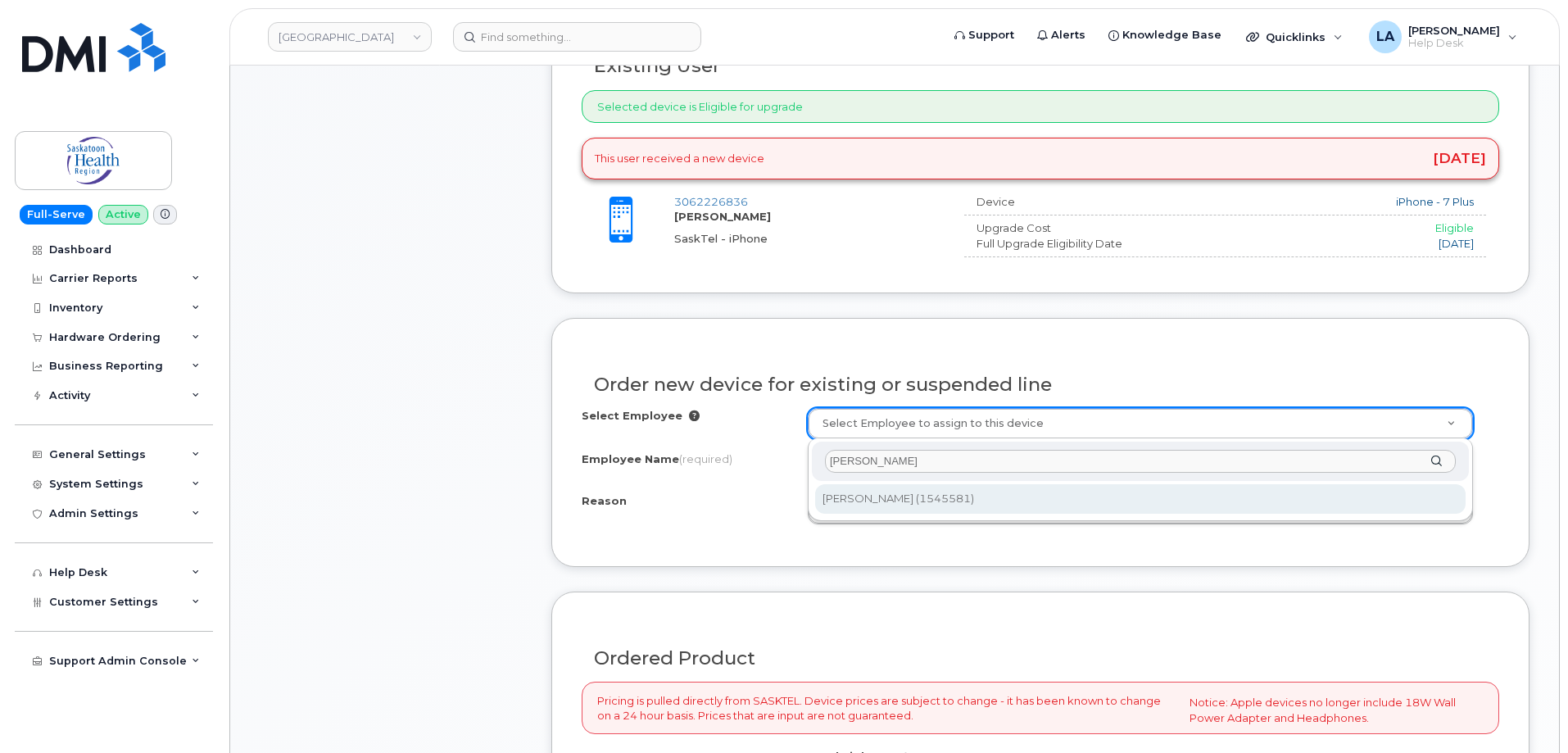
type input "[PERSON_NAME]"
type input "8112"
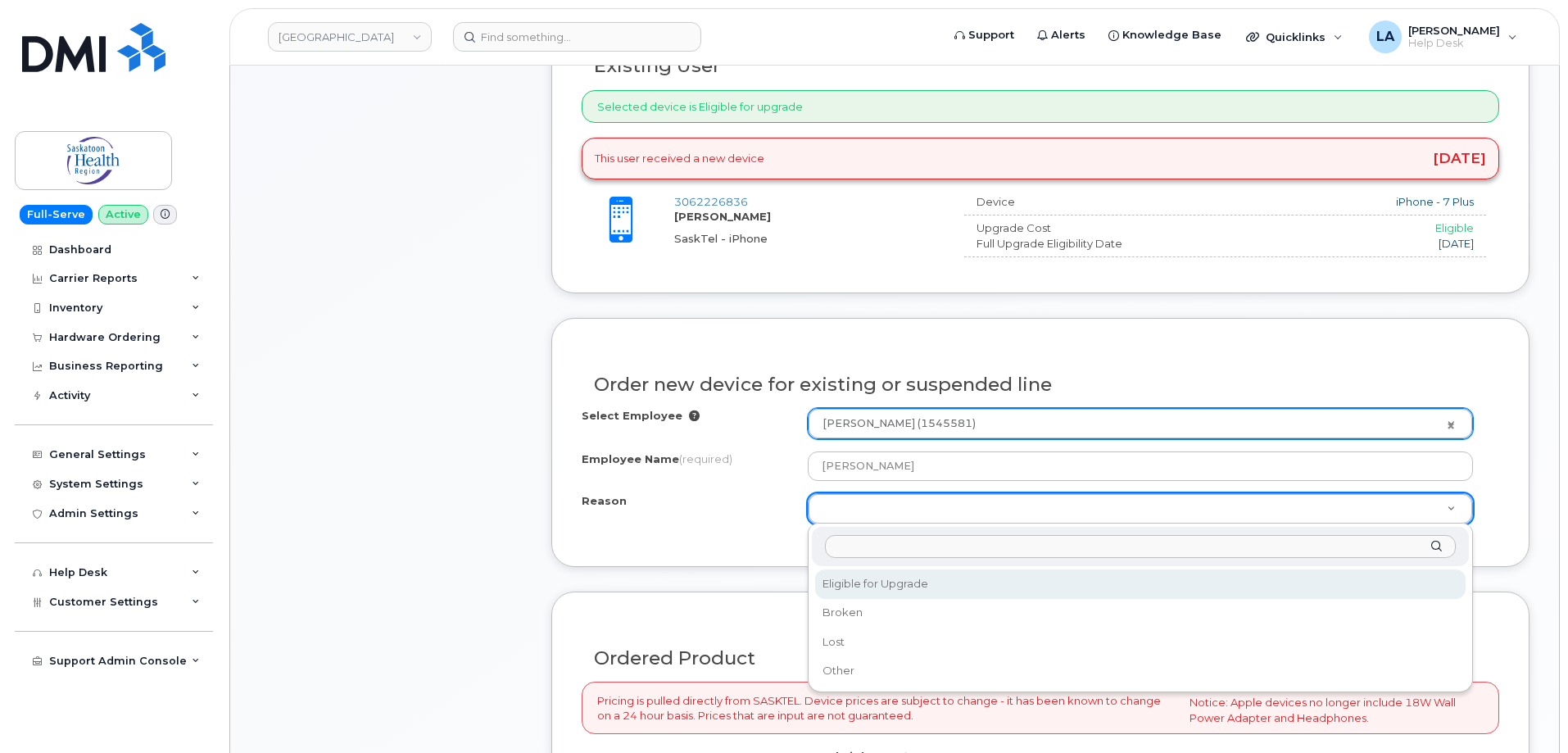
select select "eligible_for_upgrade"
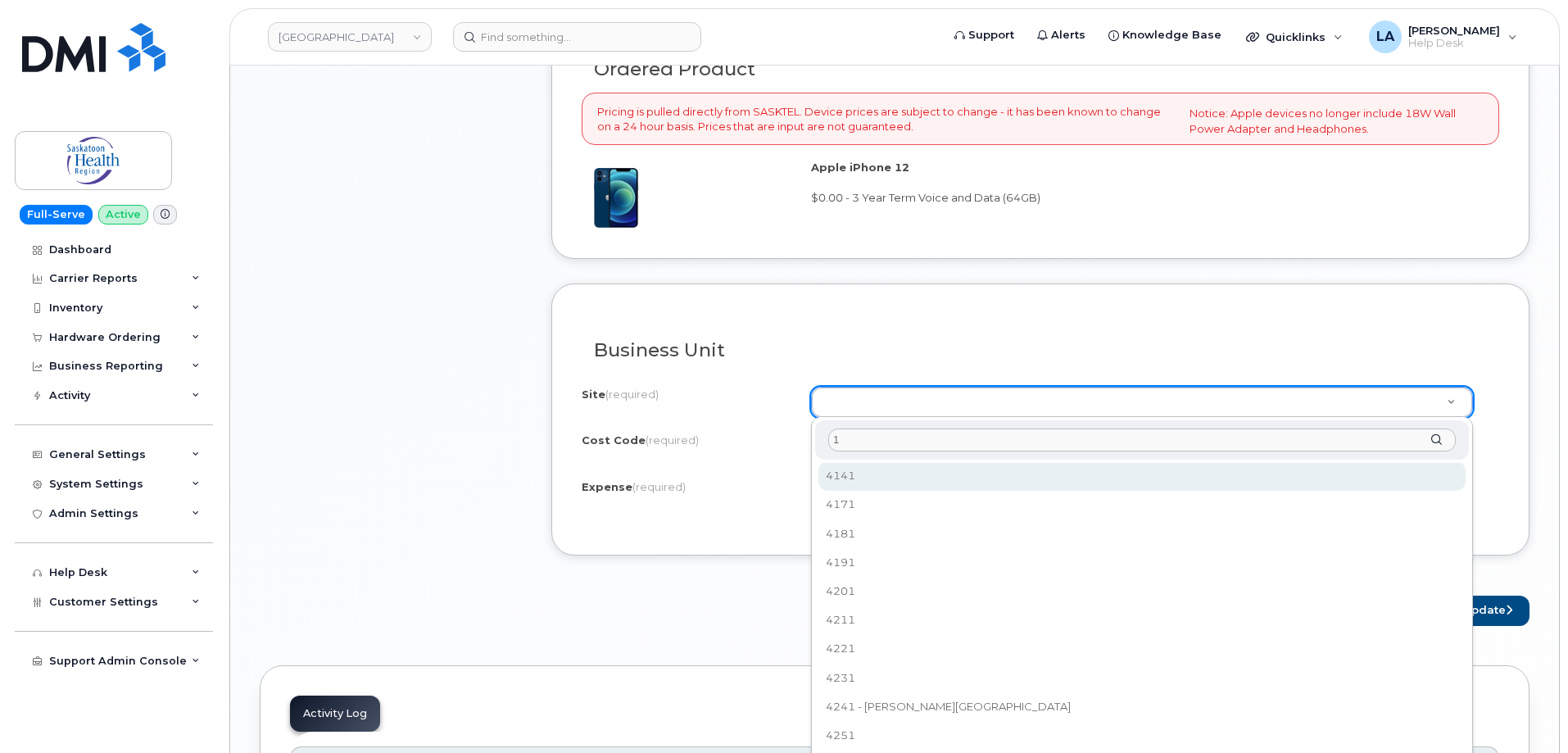
scroll to position [0, 0]
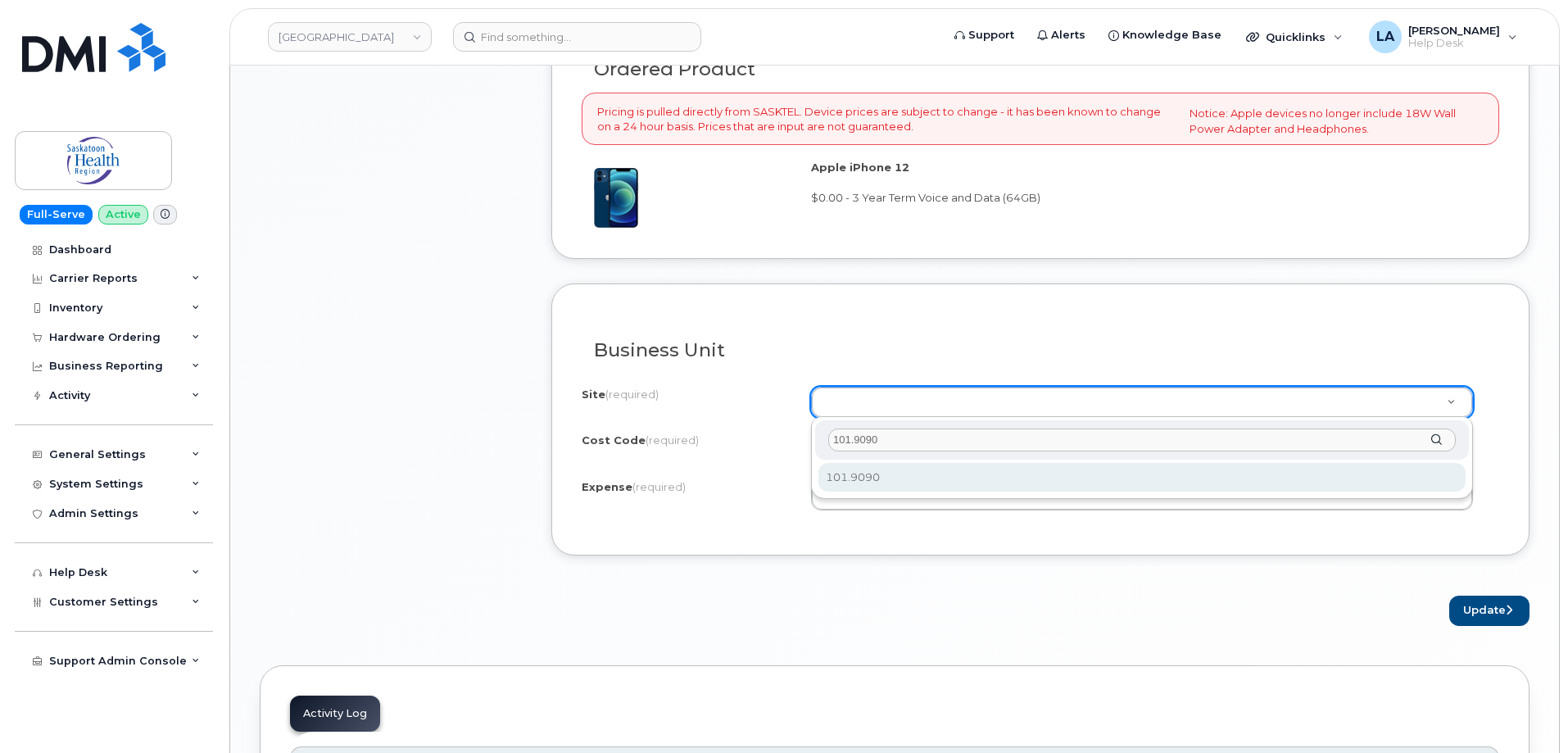
type input "101.9090"
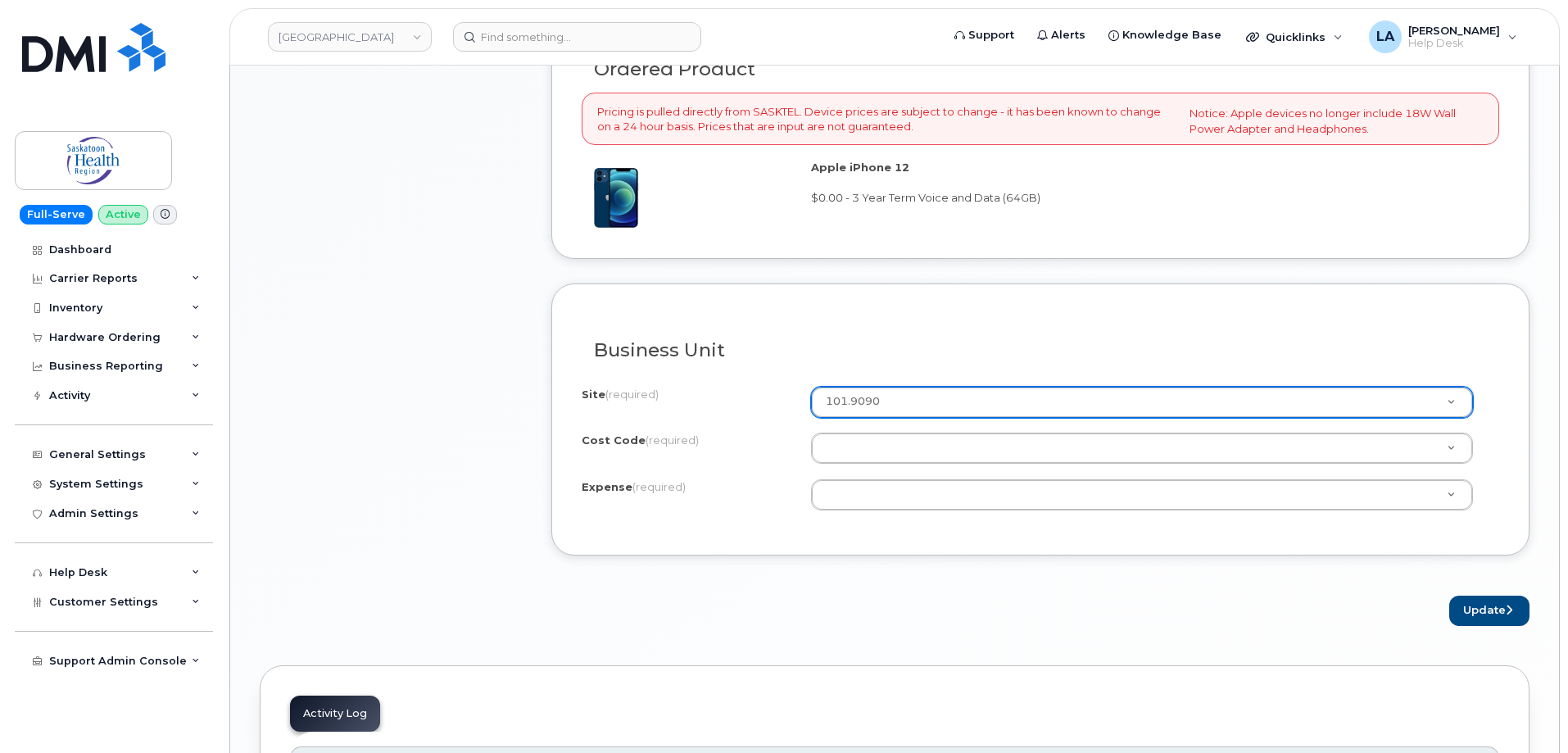
select select "101.9090"
click at [809, 601] on div "Update" at bounding box center [1040, 611] width 978 height 30
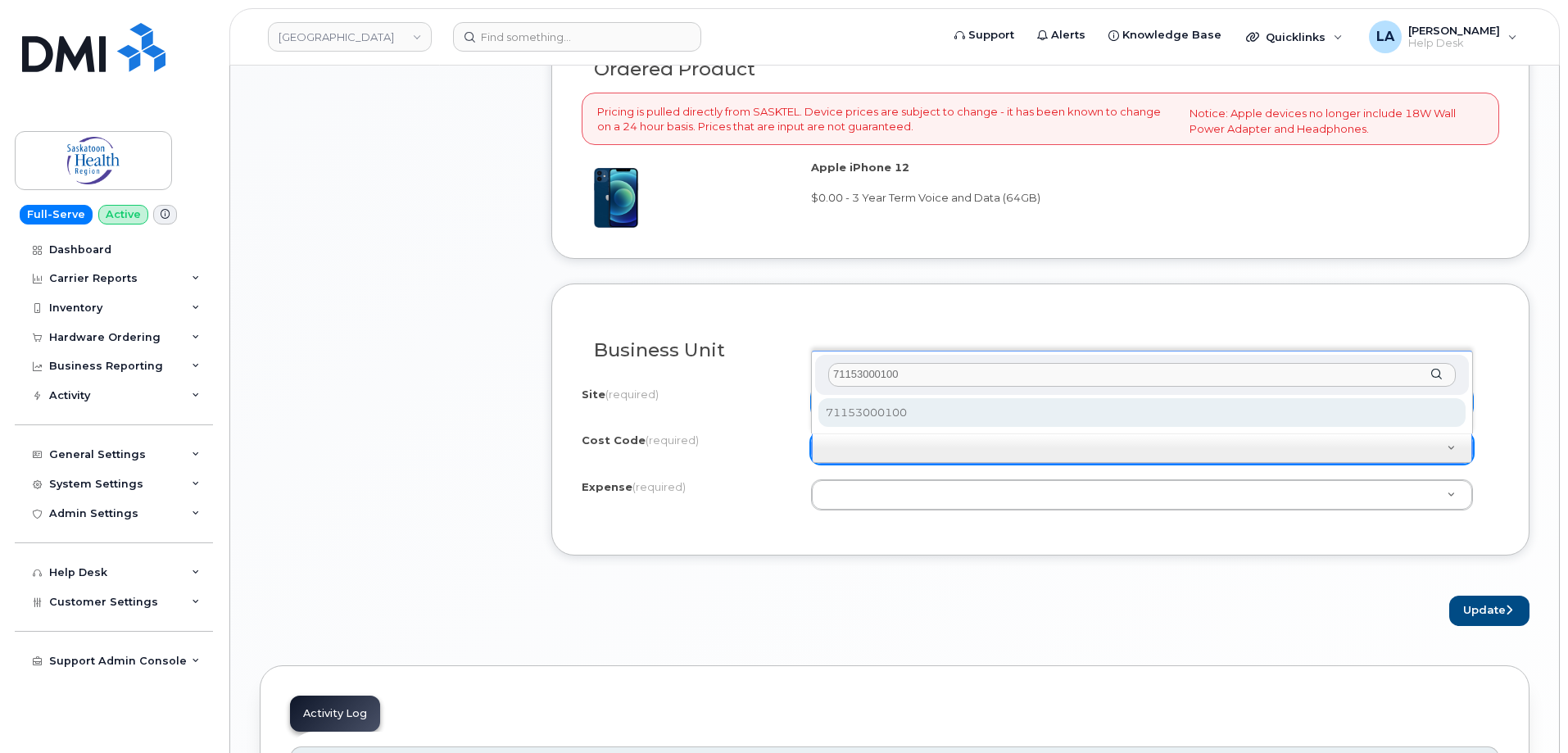
type input "71153000100"
select select "71153000100"
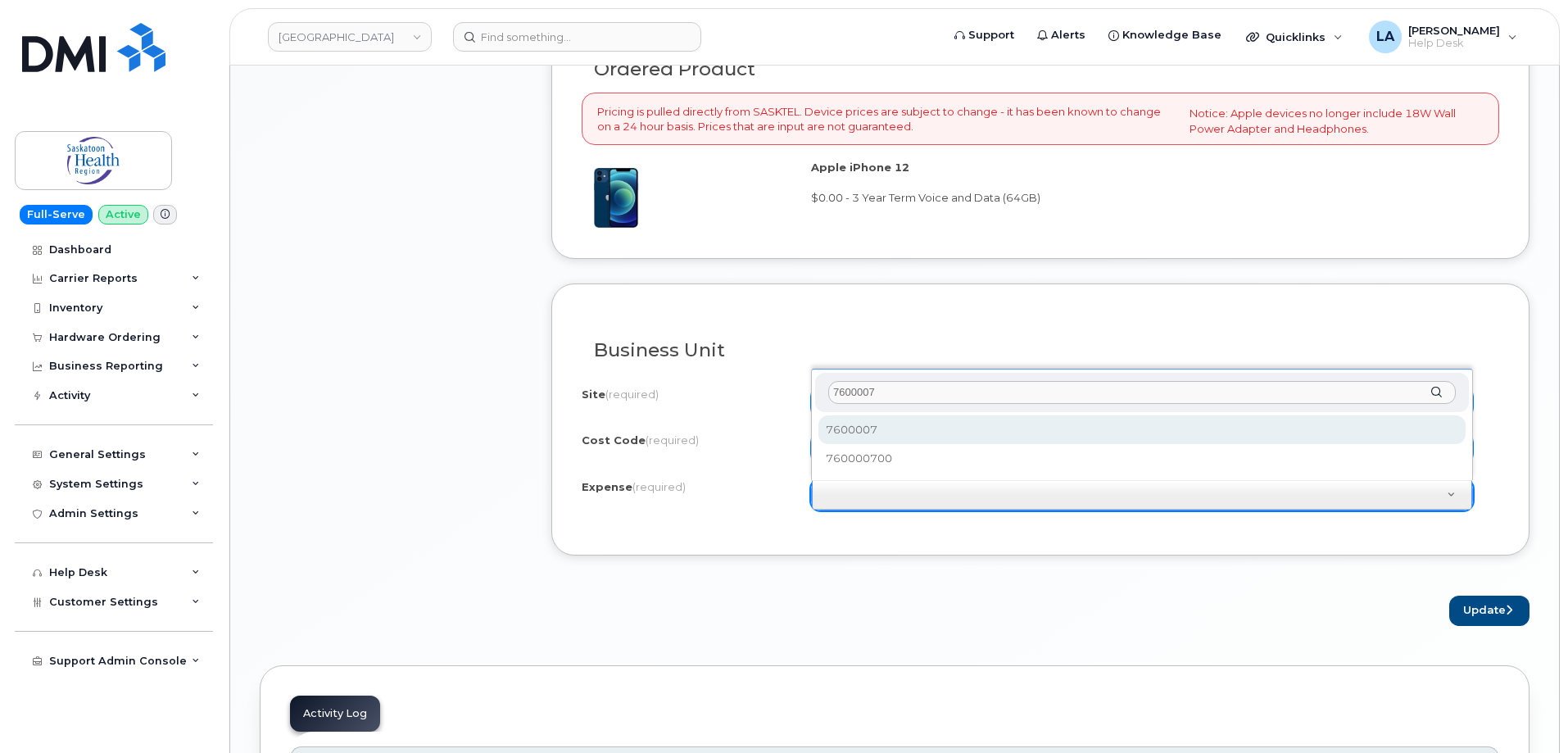
type input "7600007"
select select "7600007"
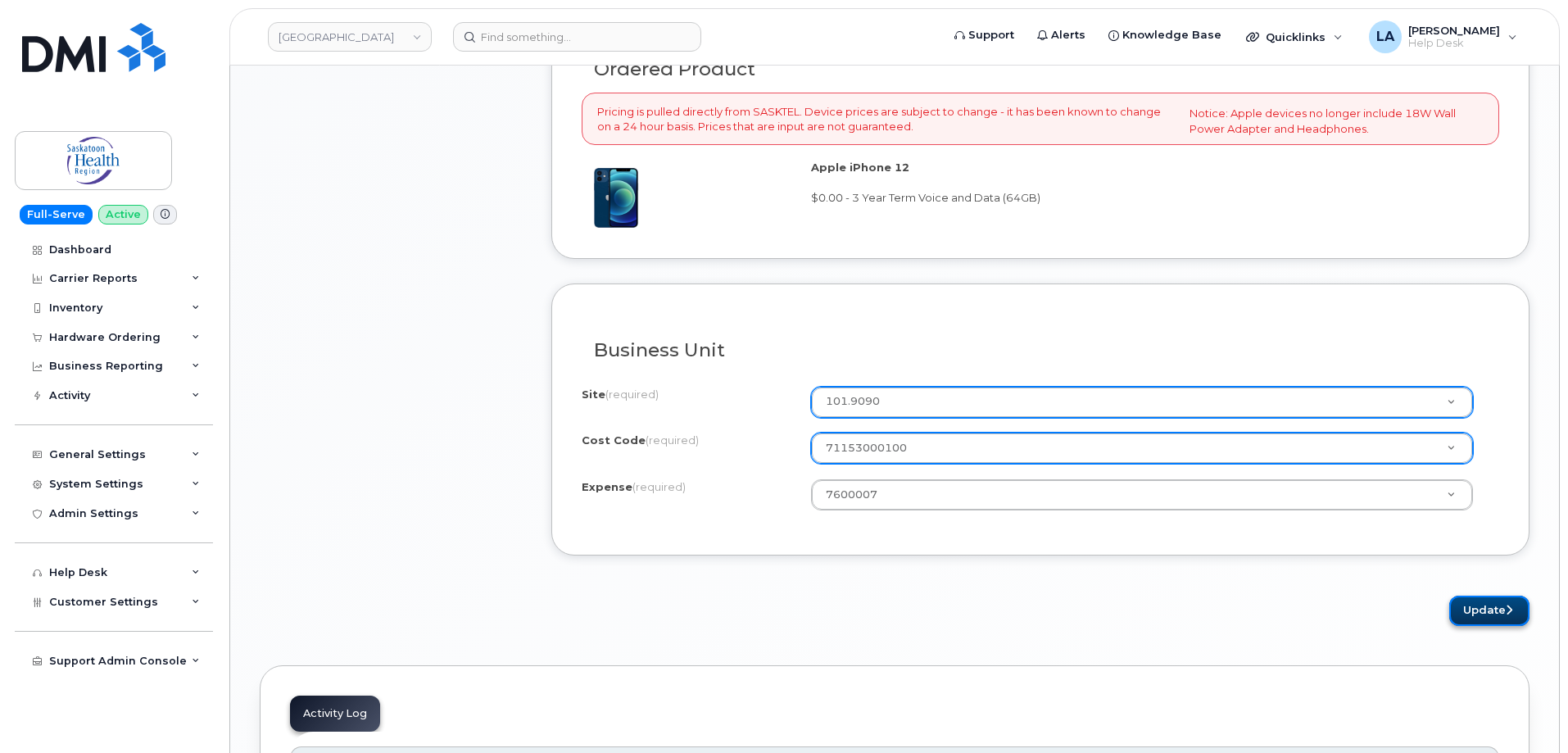
click at [1478, 605] on button "Update" at bounding box center [1489, 611] width 80 height 30
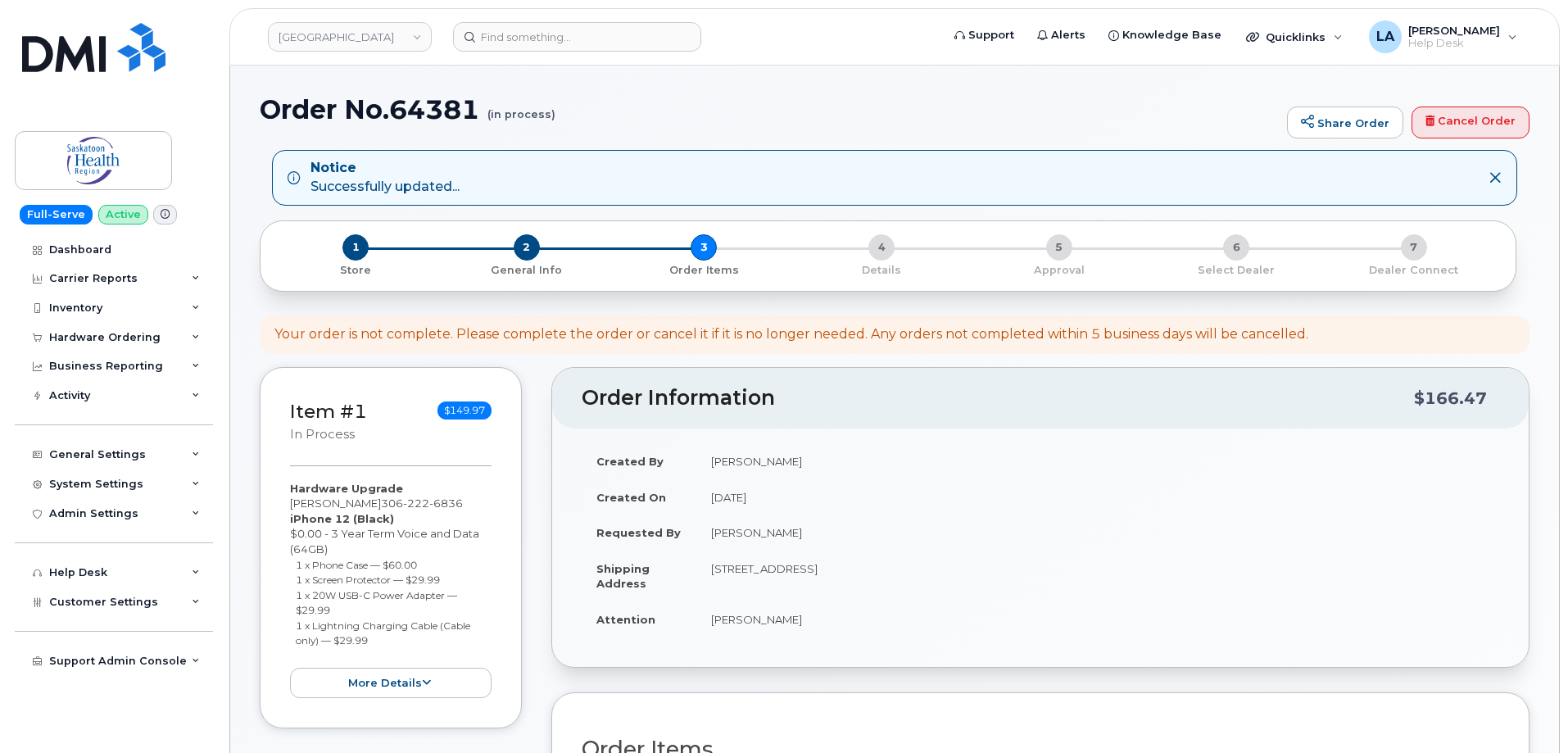
click at [984, 116] on h1 "Order No.64381 (in process)" at bounding box center [769, 109] width 1019 height 28
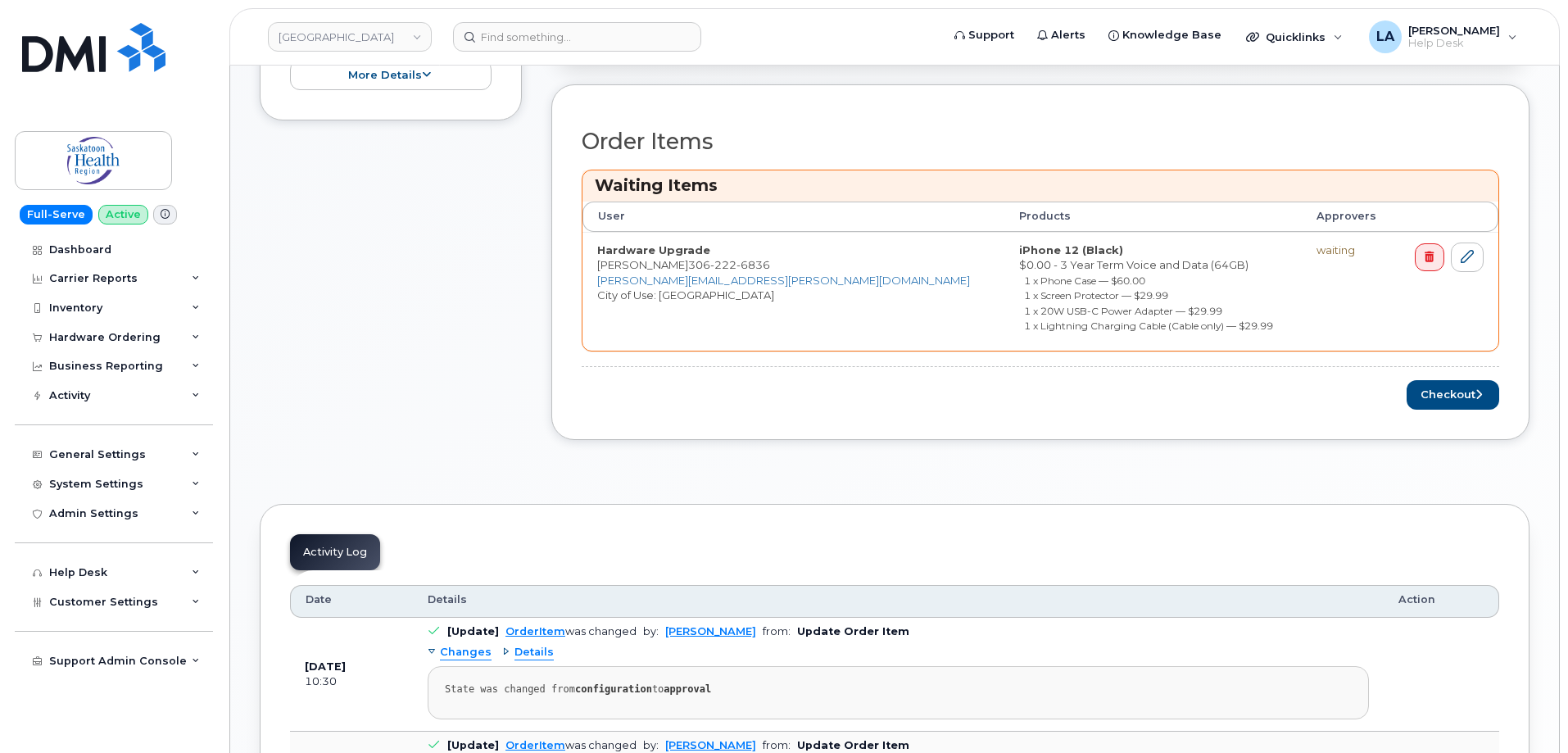
scroll to position [659, 0]
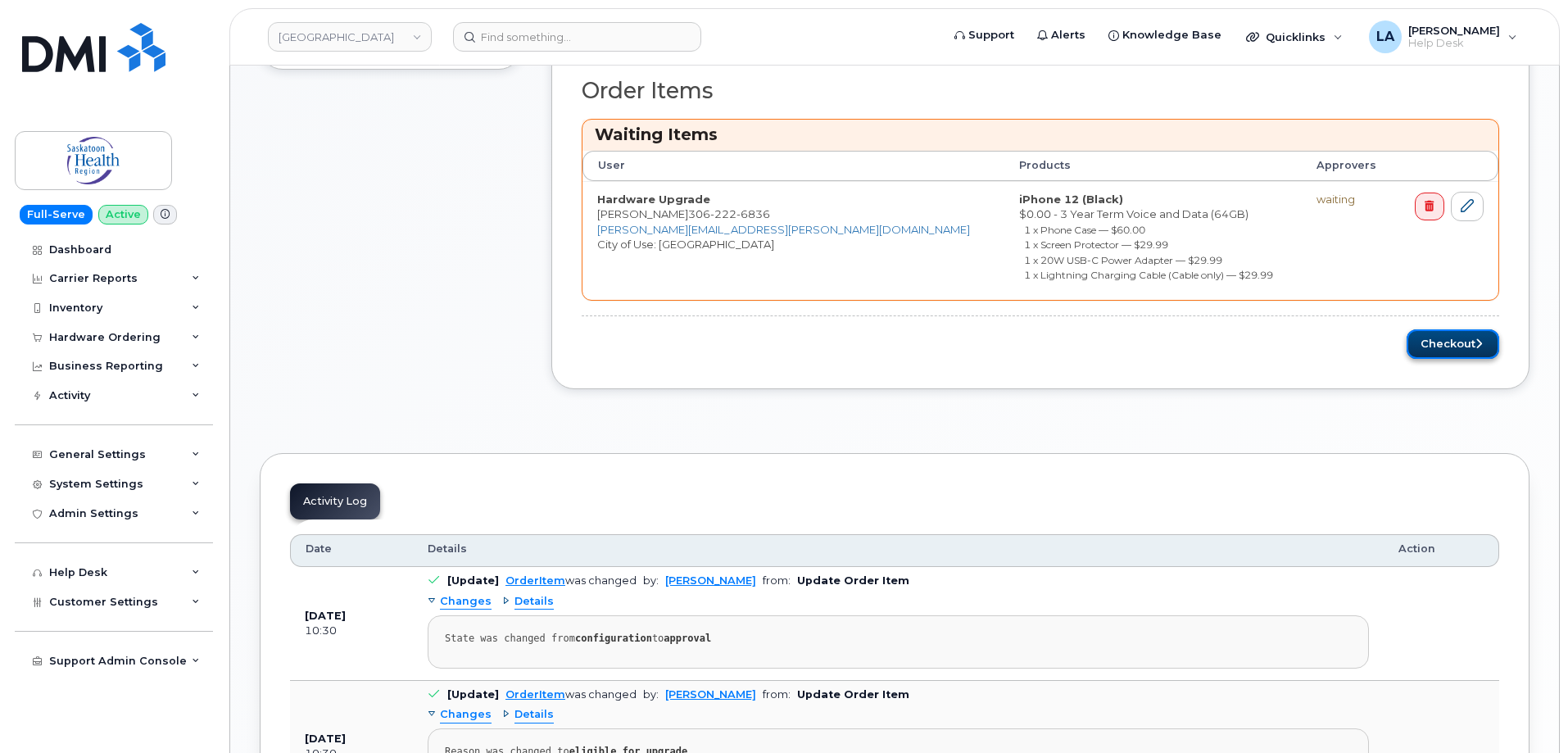
click at [1446, 340] on button "Checkout" at bounding box center [1453, 344] width 92 height 30
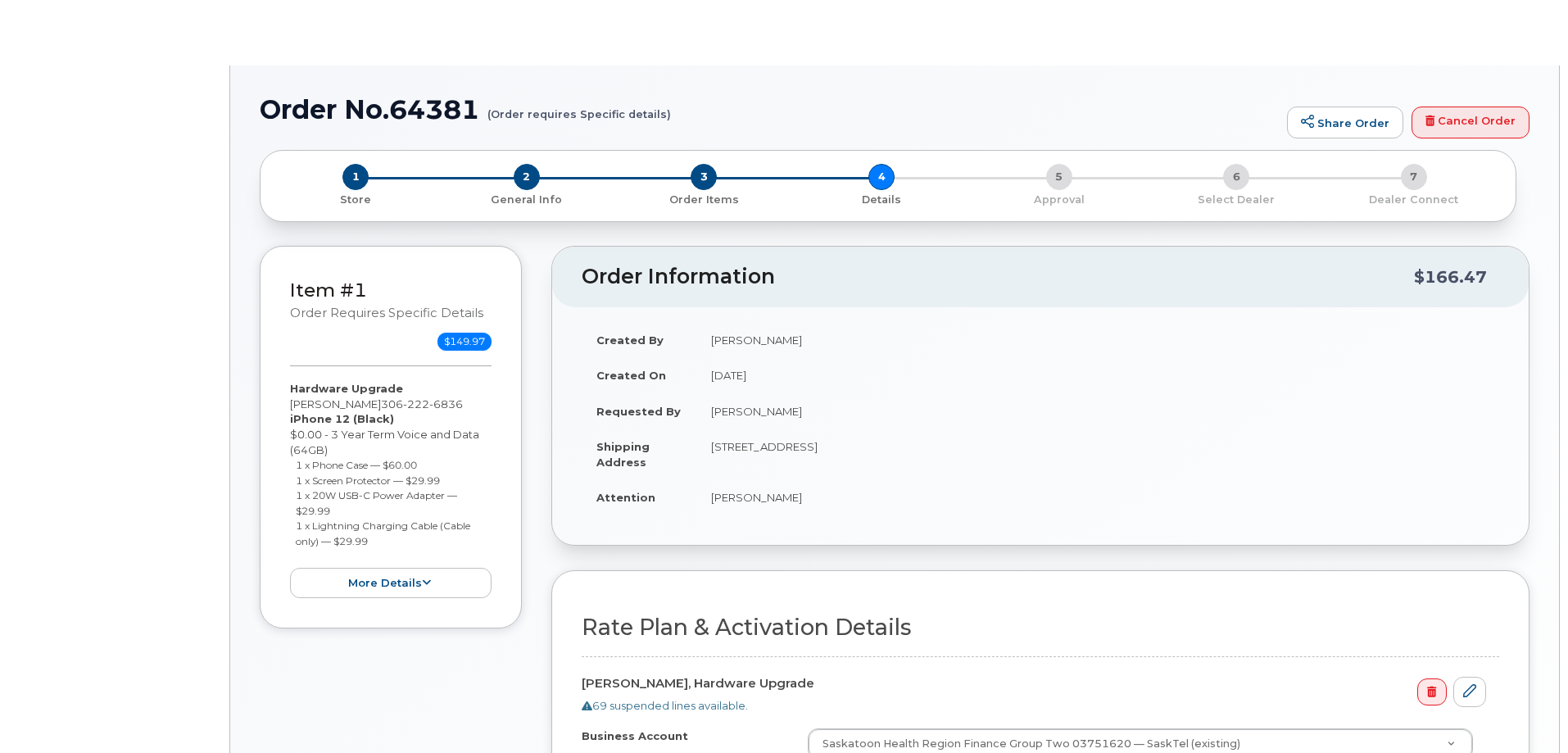
select select
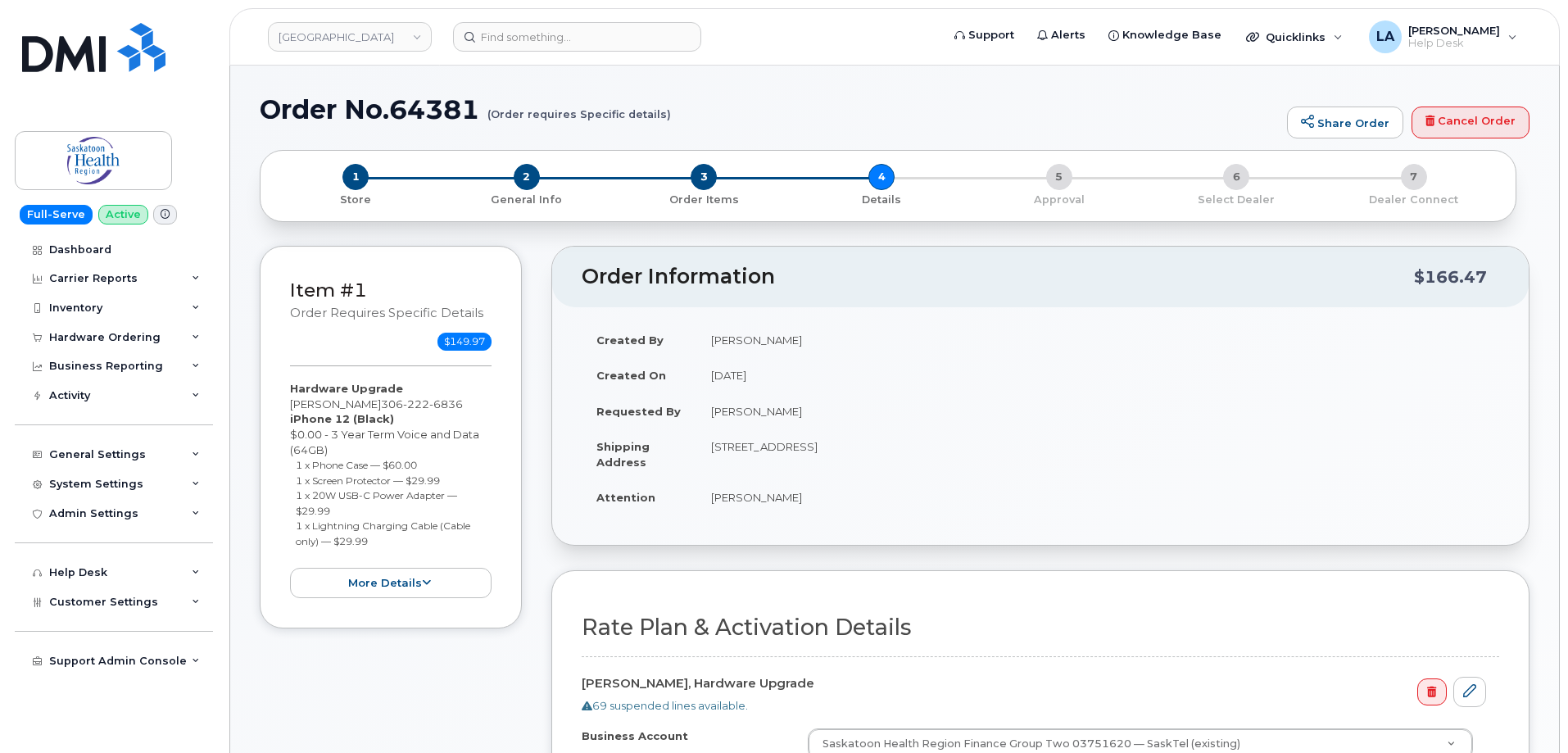
click at [1028, 103] on h1 "Order No.64381 (Order requires Specific details)" at bounding box center [769, 109] width 1019 height 28
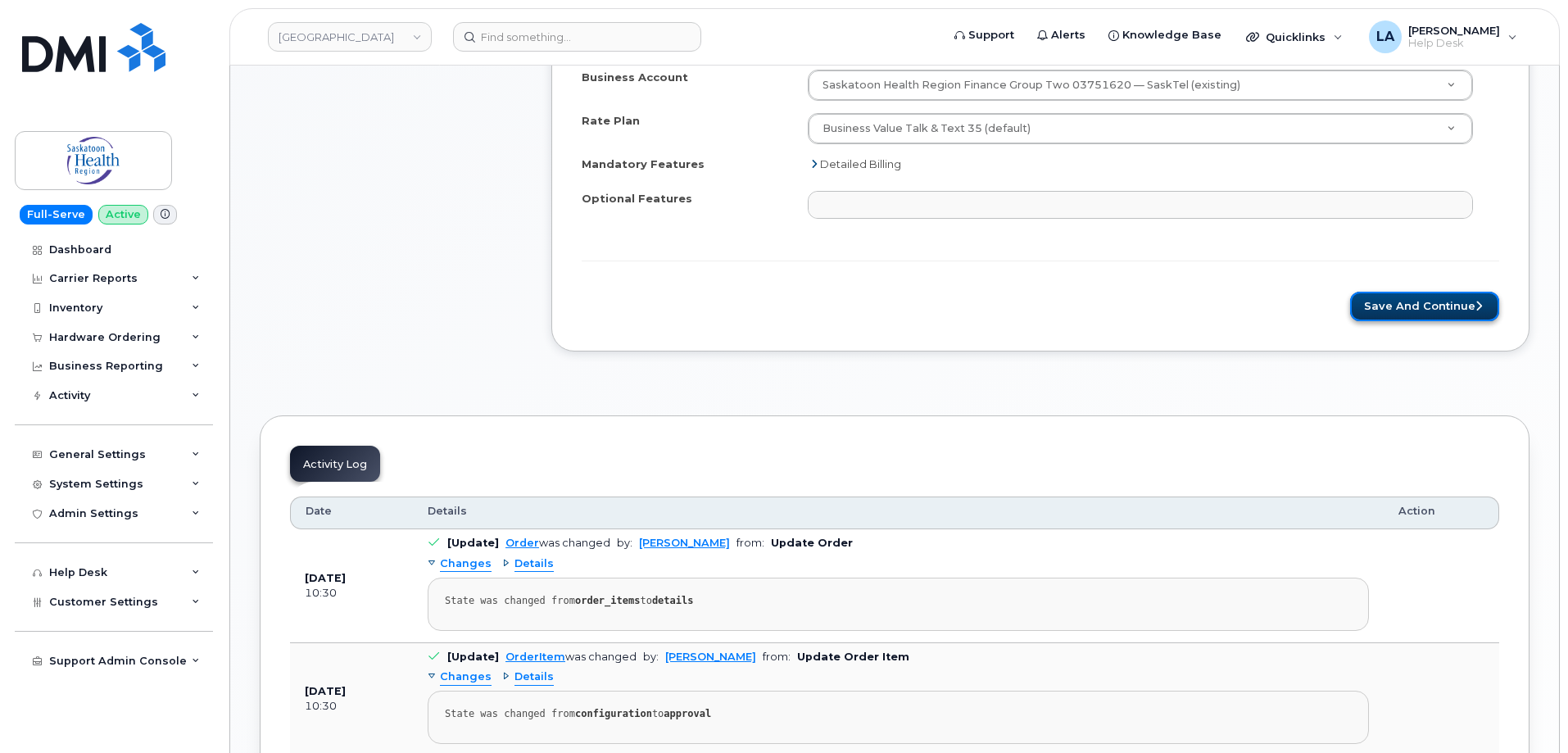
click at [1437, 317] on button "Save and Continue" at bounding box center [1425, 307] width 149 height 30
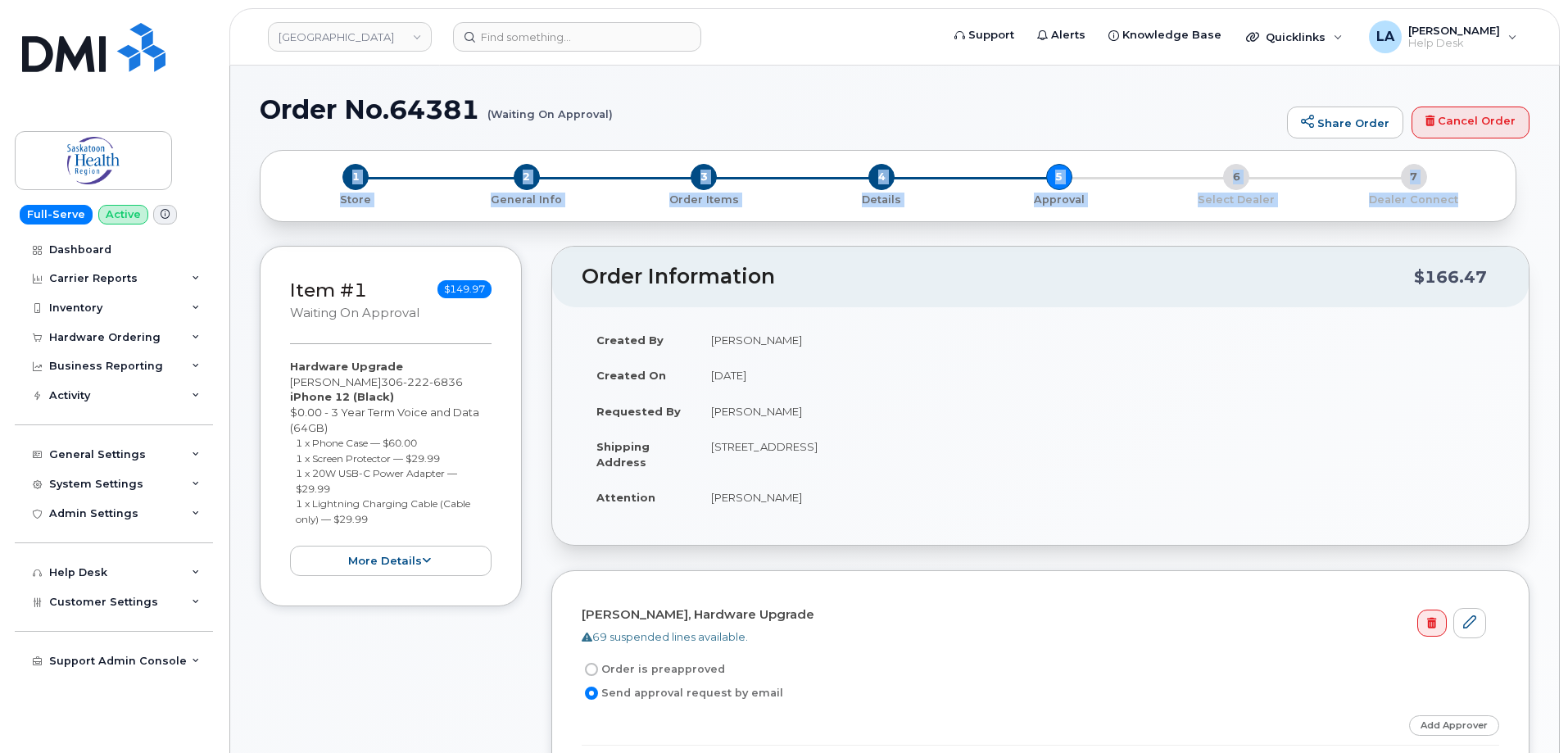
drag, startPoint x: 1567, startPoint y: 147, endPoint x: 1566, endPoint y: 226, distance: 79.0
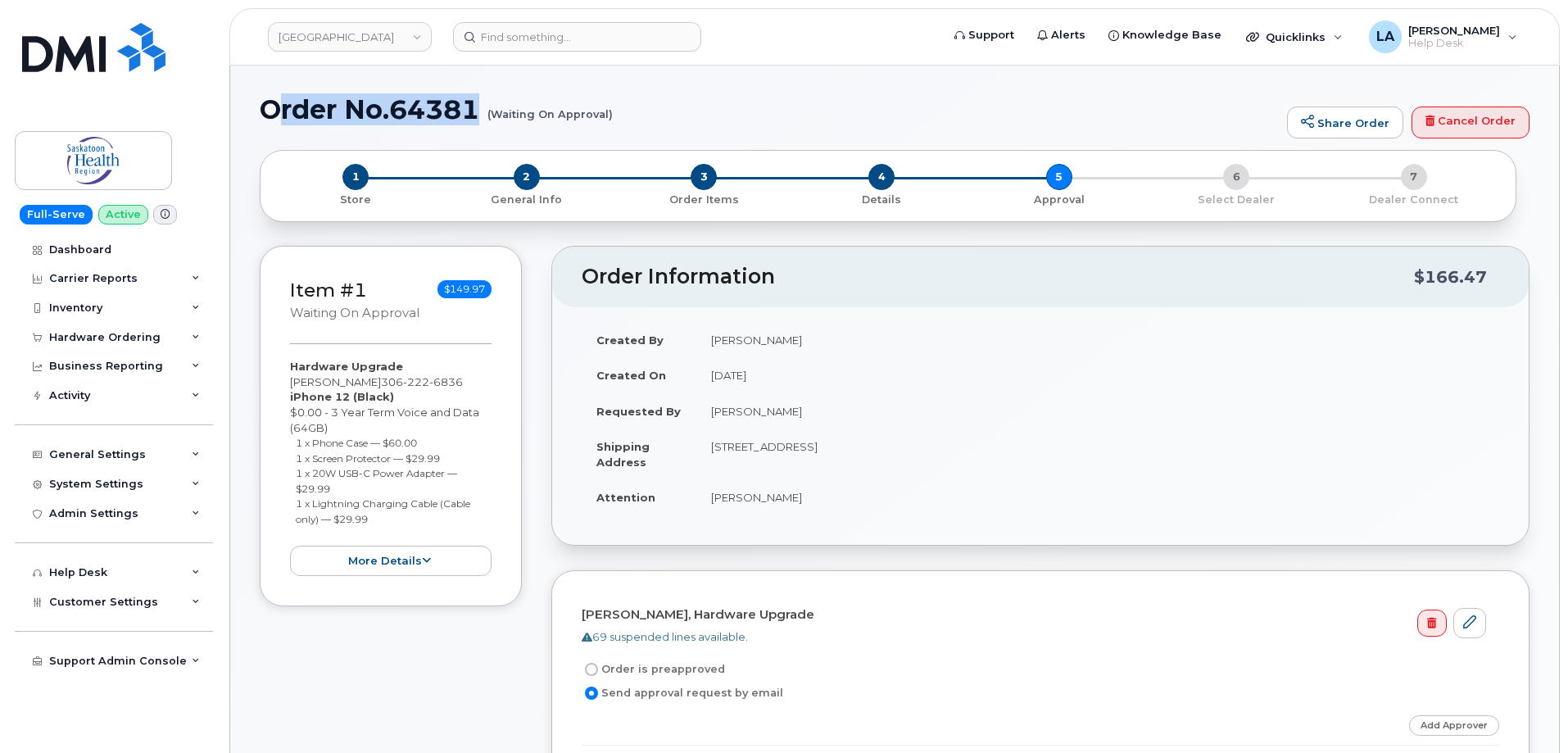
drag, startPoint x: 627, startPoint y: 111, endPoint x: 265, endPoint y: 118, distance: 362.1
click at [270, 119] on h1 "Order No.64381 (Waiting On Approval)" at bounding box center [769, 109] width 1019 height 28
drag, startPoint x: 290, startPoint y: 115, endPoint x: 618, endPoint y: 126, distance: 328.2
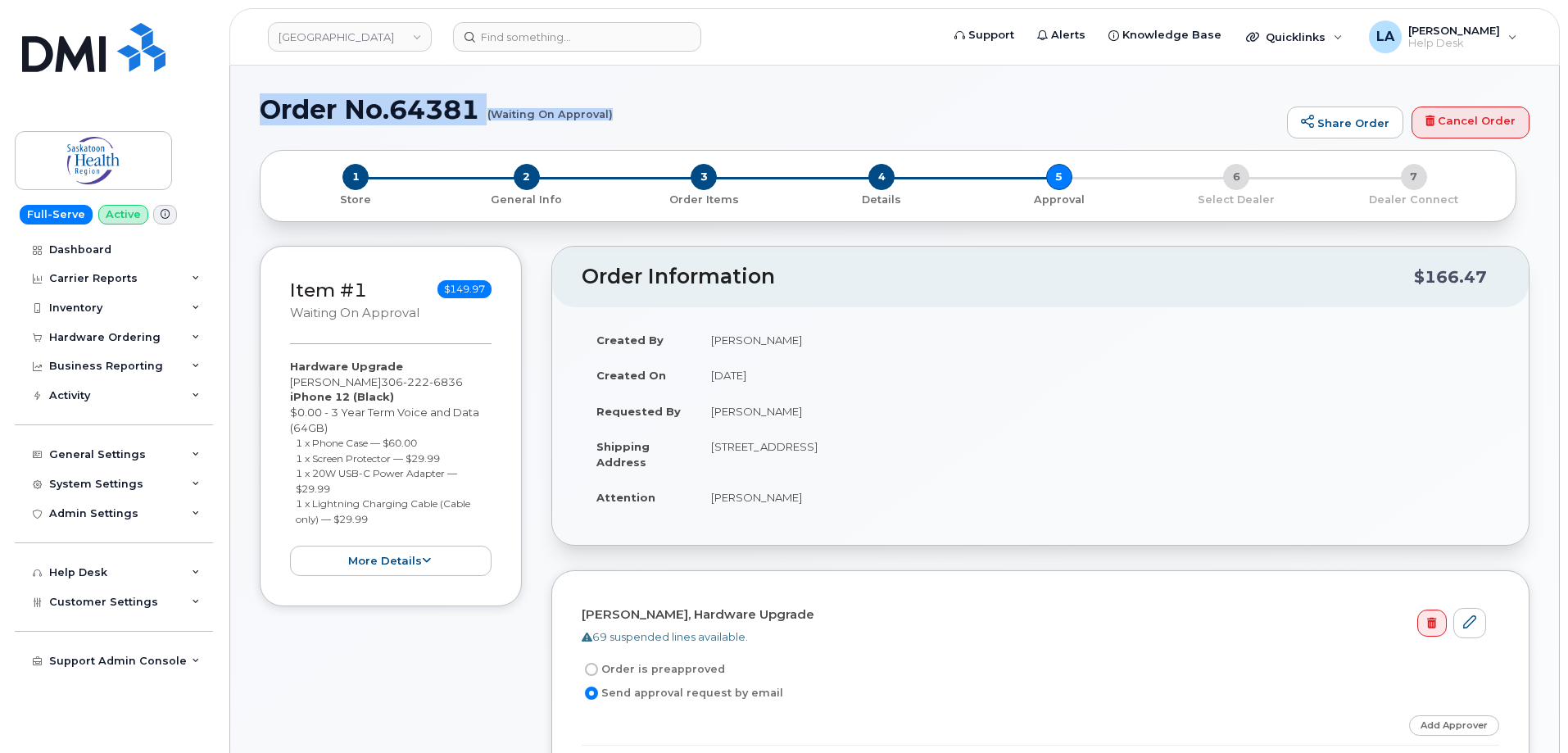
copy h1 "Order No.64381 (Waiting On Approval)"
